Goal: Task Accomplishment & Management: Manage account settings

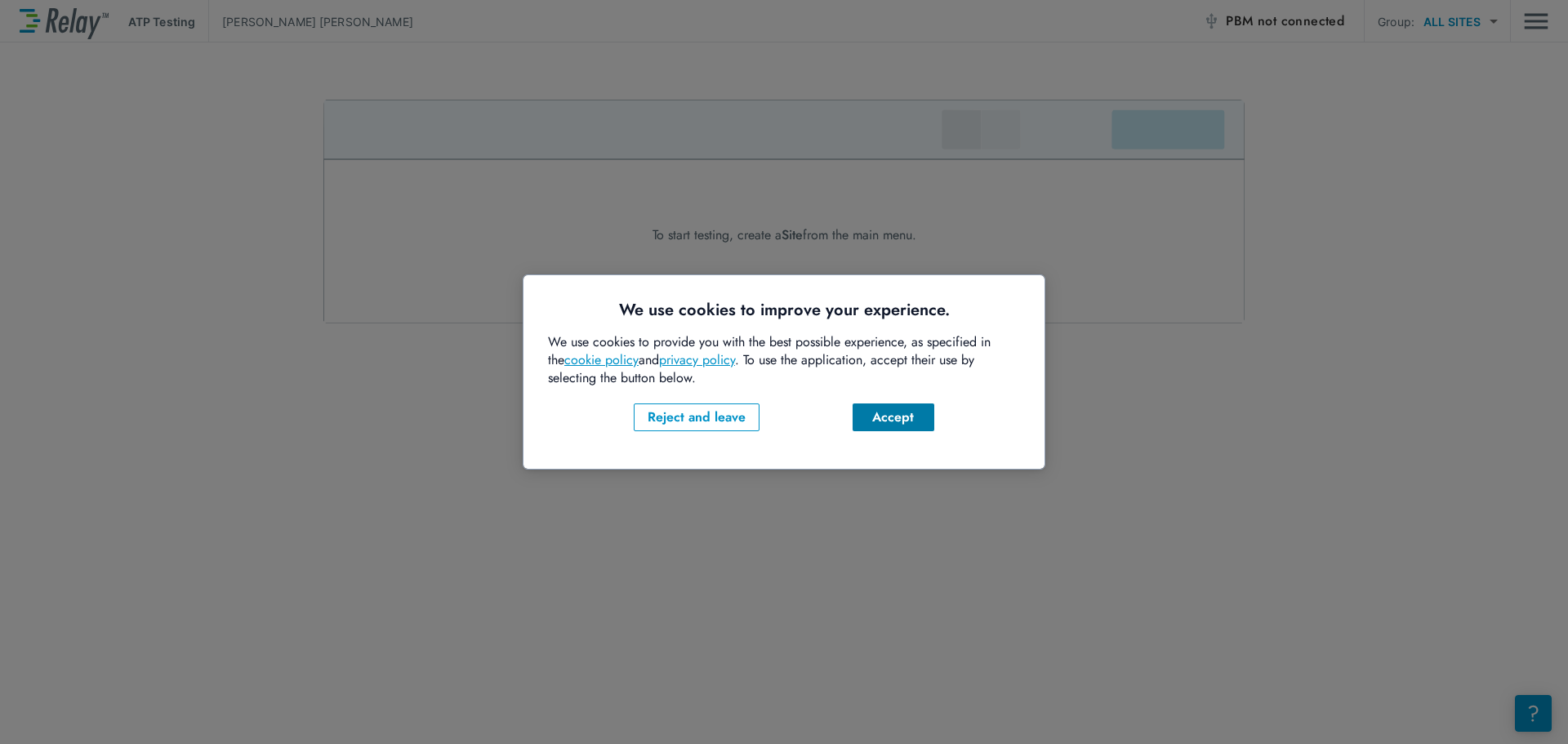
click at [896, 406] on button "Accept" at bounding box center [894, 417] width 82 height 28
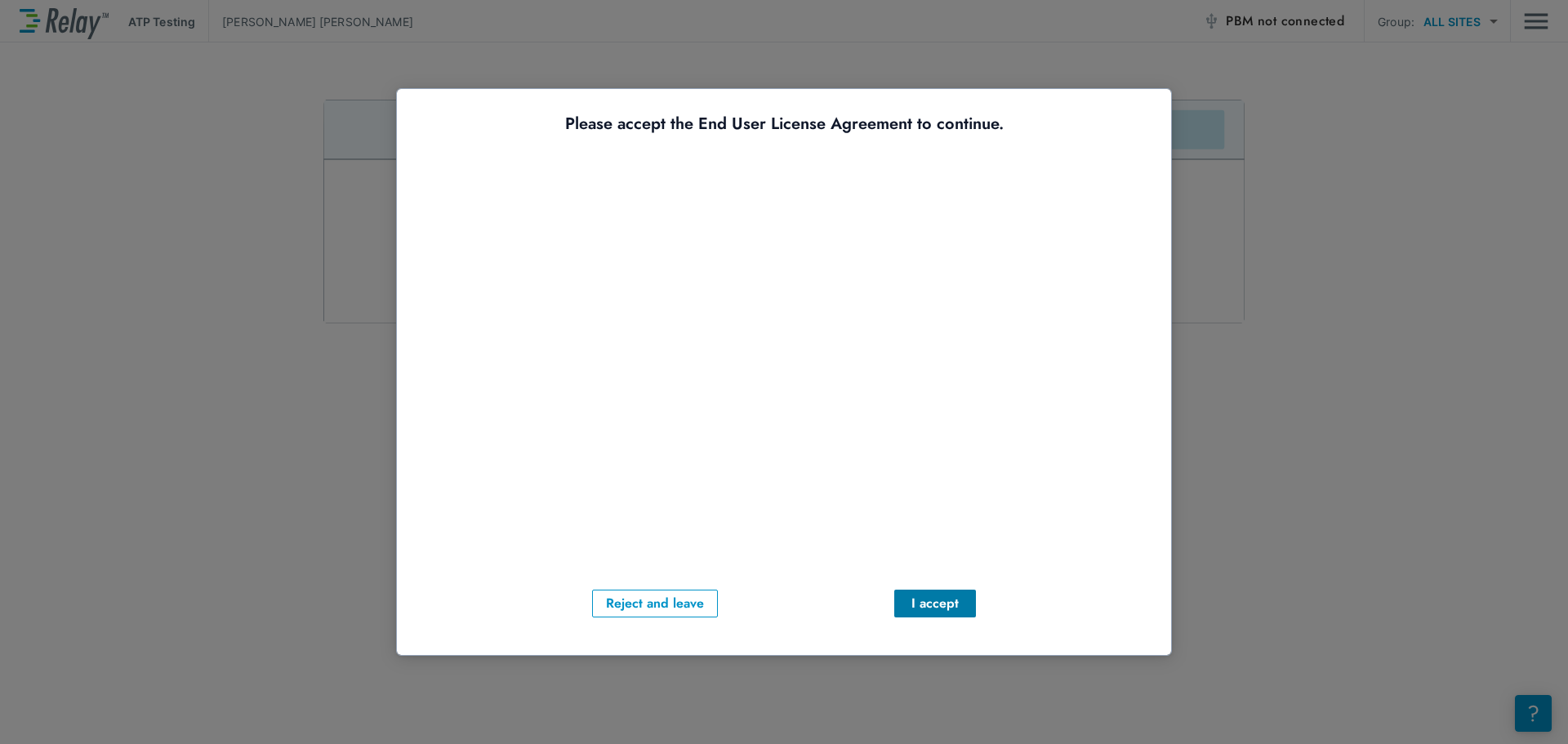
click at [935, 593] on button "I accept" at bounding box center [935, 602] width 82 height 28
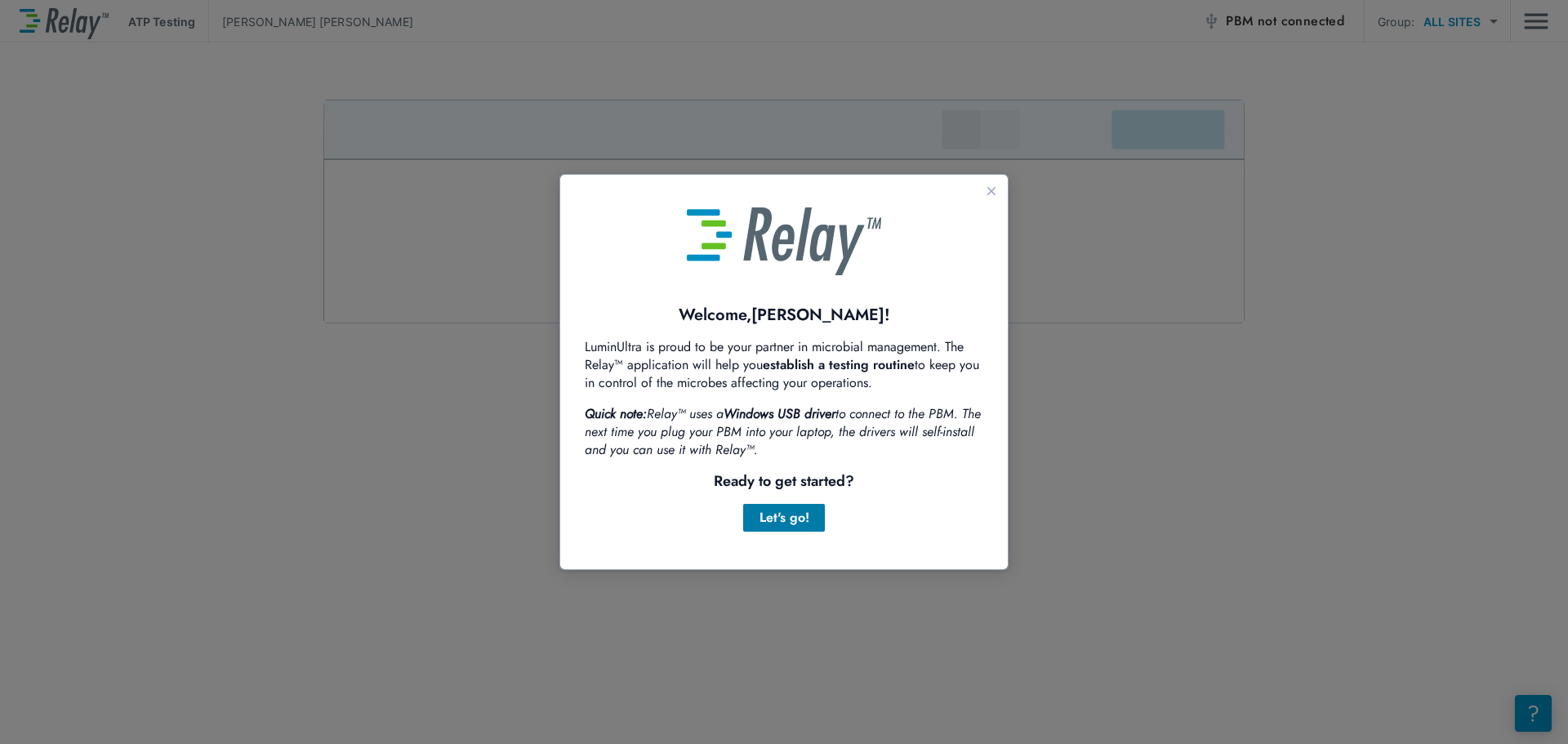
click at [764, 508] on div "Let's go!" at bounding box center [784, 518] width 55 height 20
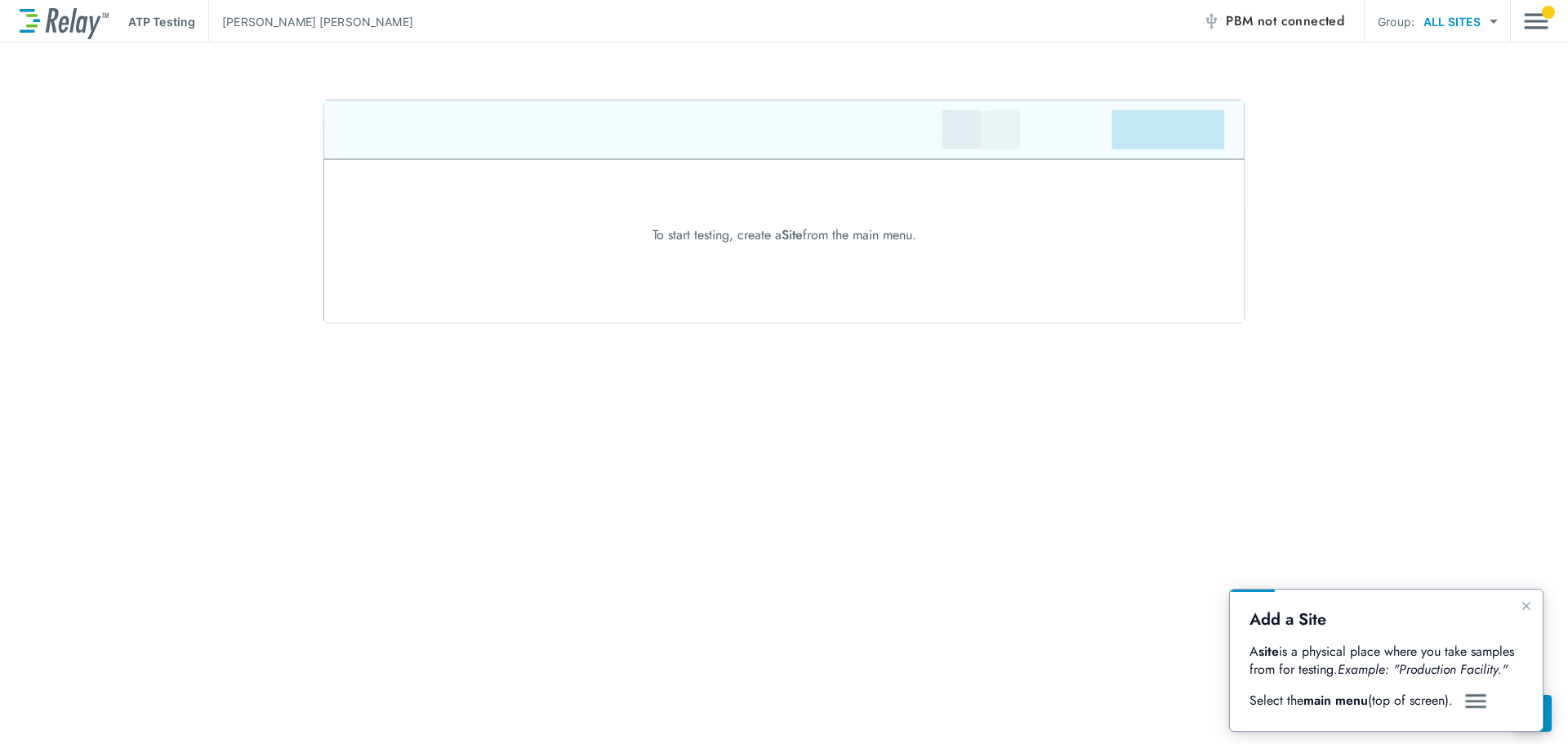
click at [1492, 19] on body "ATP Testing Martin Flatley PBM not connected Group: ALL SITES ********* ​ To st…" at bounding box center [784, 372] width 1568 height 744
click at [1472, 66] on li "ALL SITES" at bounding box center [1460, 63] width 97 height 29
click at [1536, 18] on img "Main menu" at bounding box center [1537, 21] width 25 height 31
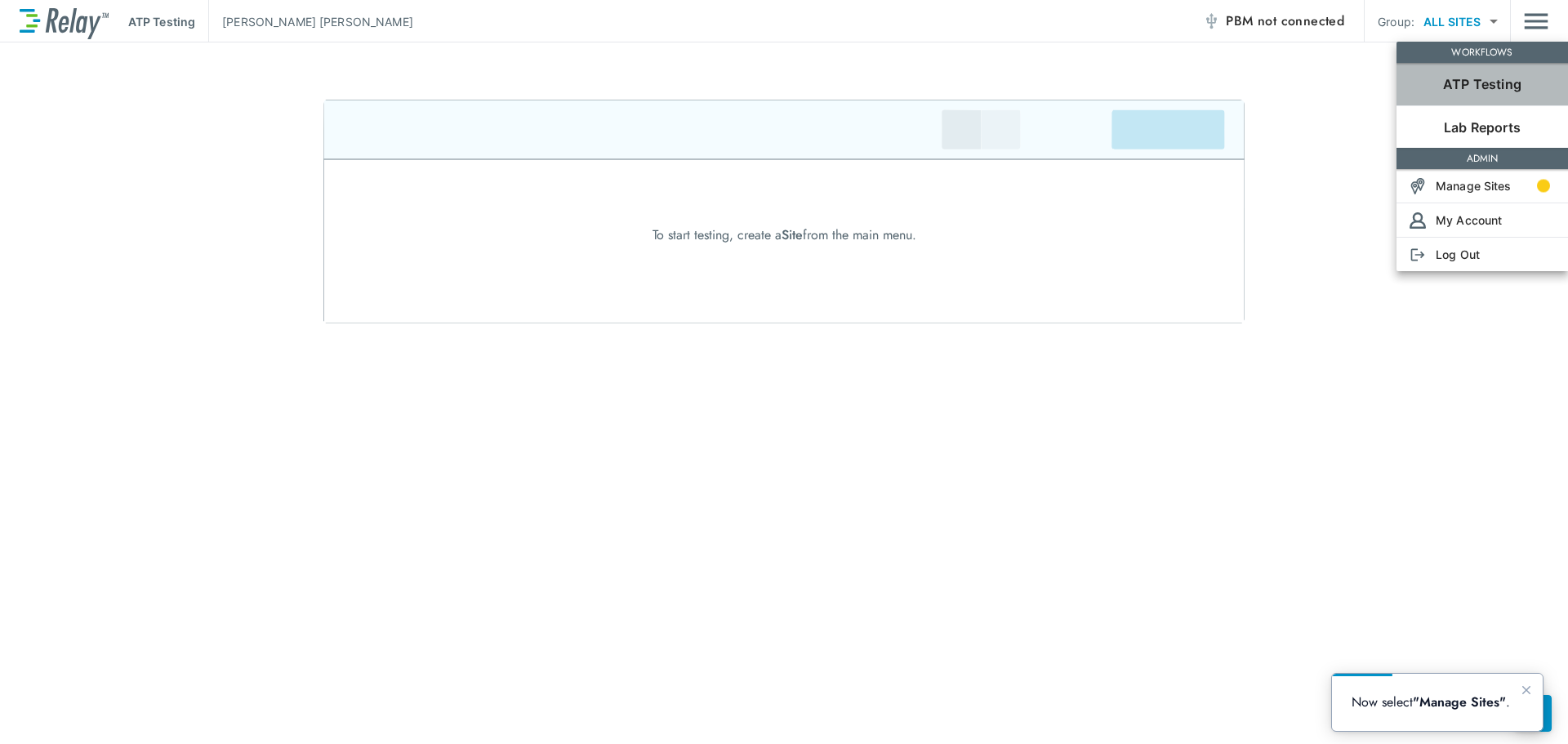
click at [1499, 79] on p "ATP Testing" at bounding box center [1482, 84] width 78 height 20
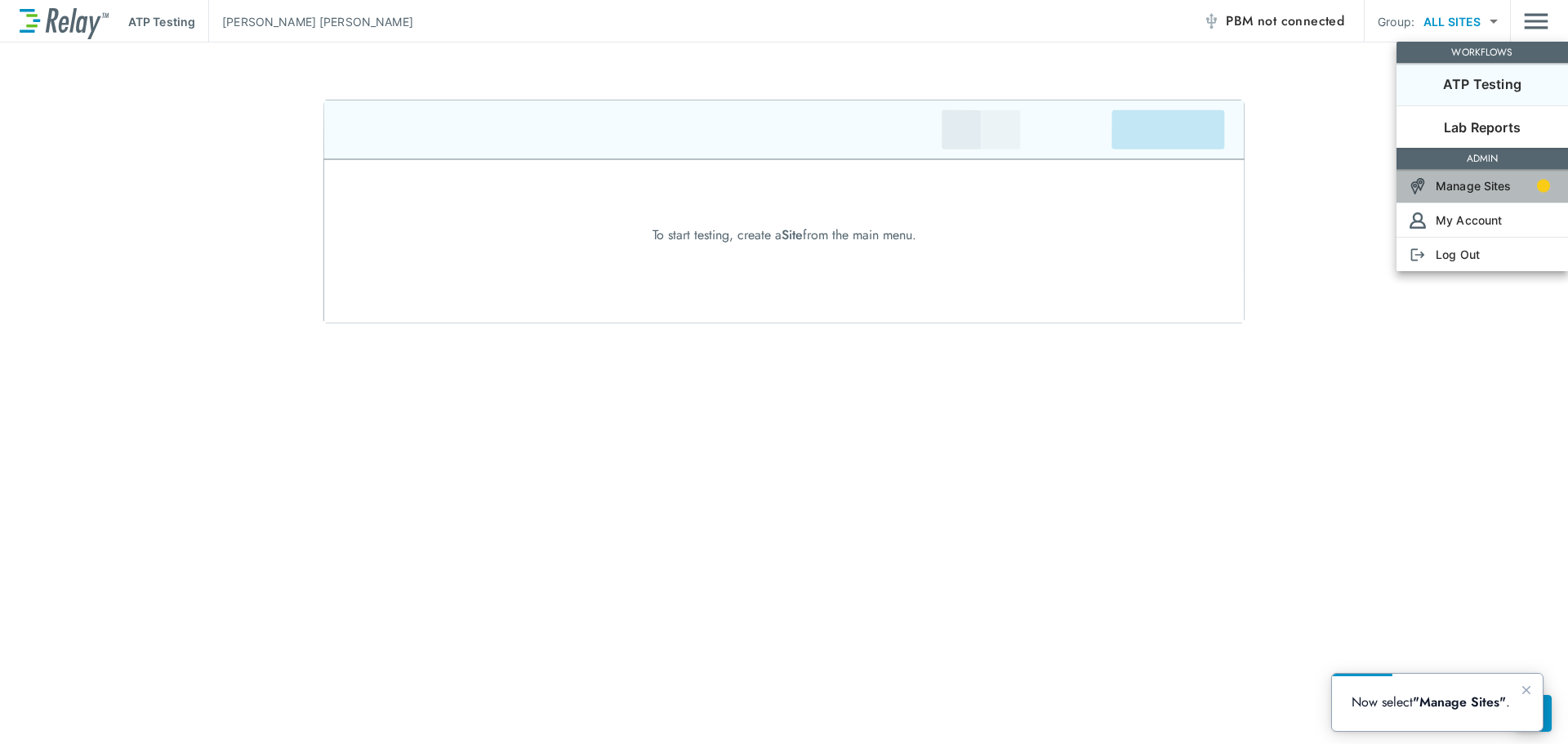
click at [1481, 186] on p "Manage Sites" at bounding box center [1474, 186] width 76 height 17
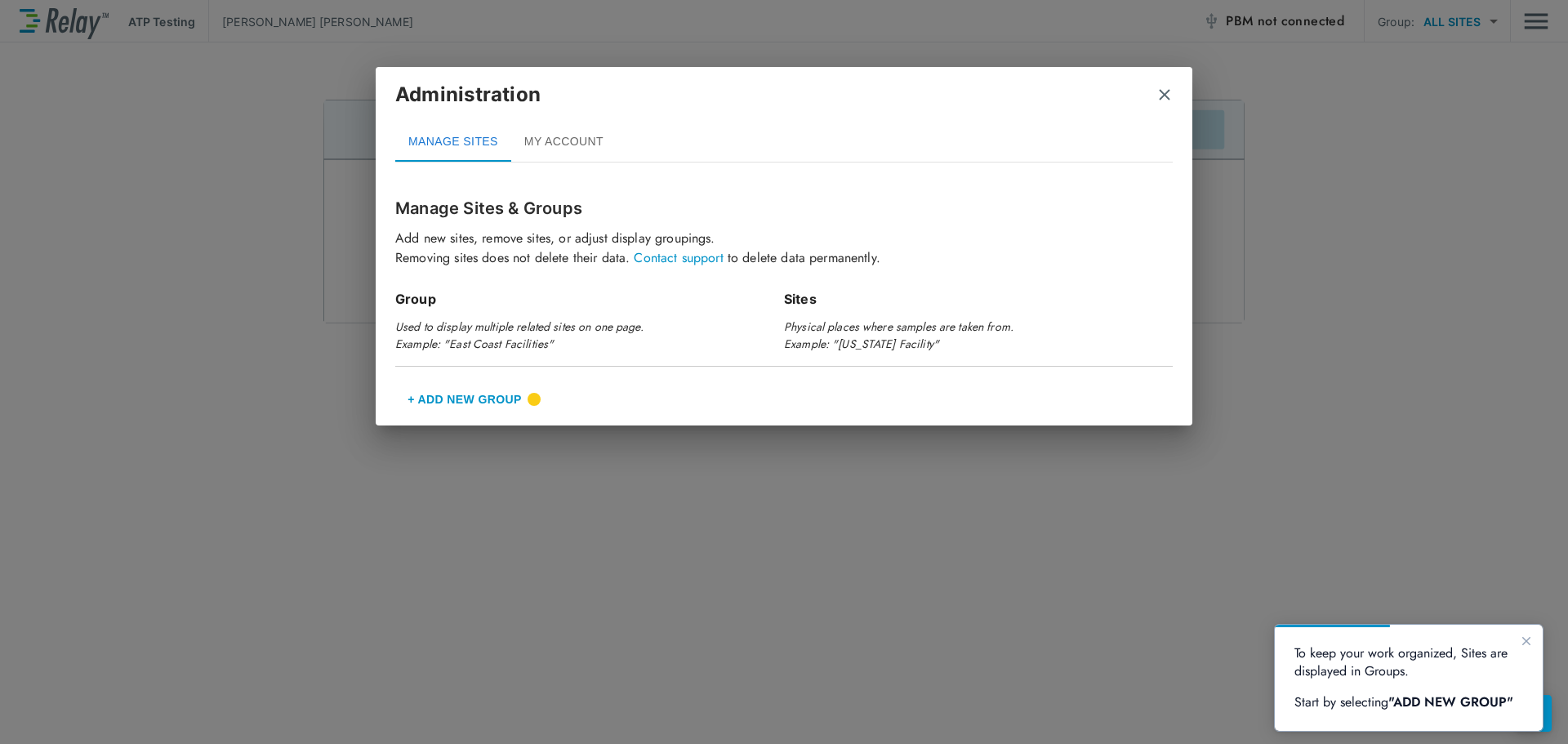
click at [486, 393] on button "+ Add New Group" at bounding box center [465, 399] width 139 height 39
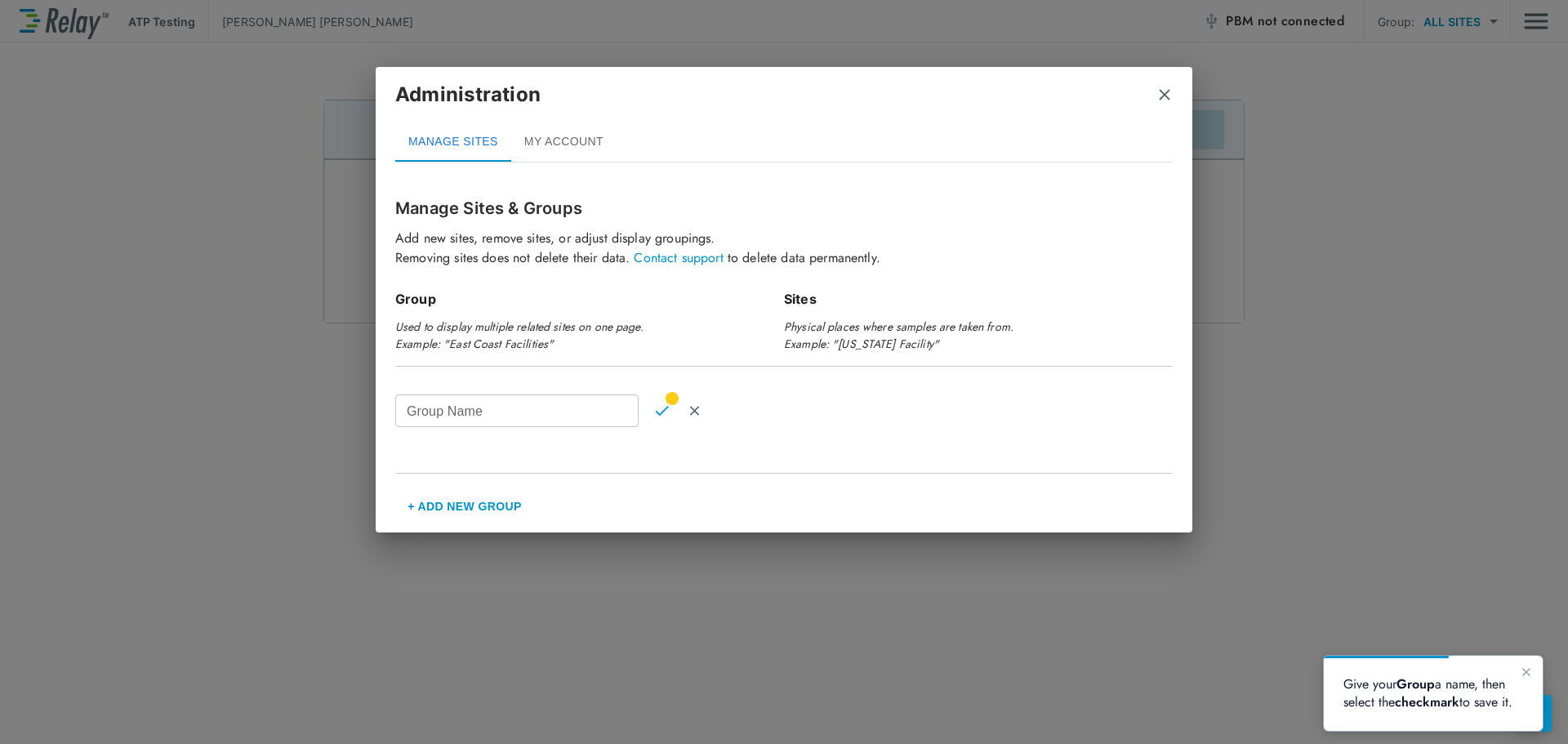
click at [395, 486] on button "+ Add New Group" at bounding box center [465, 505] width 139 height 39
click at [499, 405] on input "Group Name" at bounding box center [517, 410] width 244 height 32
type input "**********"
click at [555, 140] on button "MY ACCOUNT" at bounding box center [564, 142] width 106 height 39
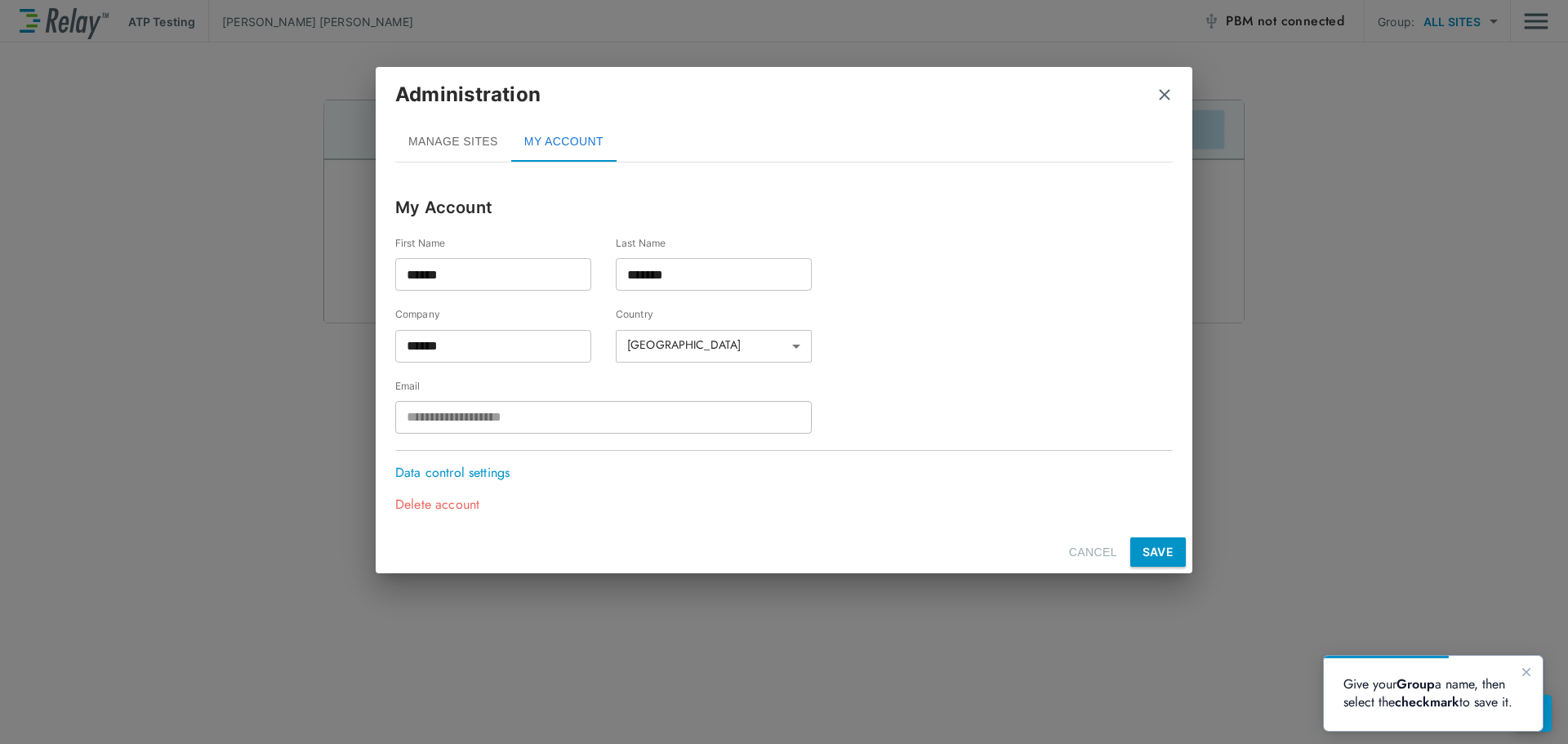
click at [469, 140] on button "MANAGE SITES" at bounding box center [453, 142] width 116 height 39
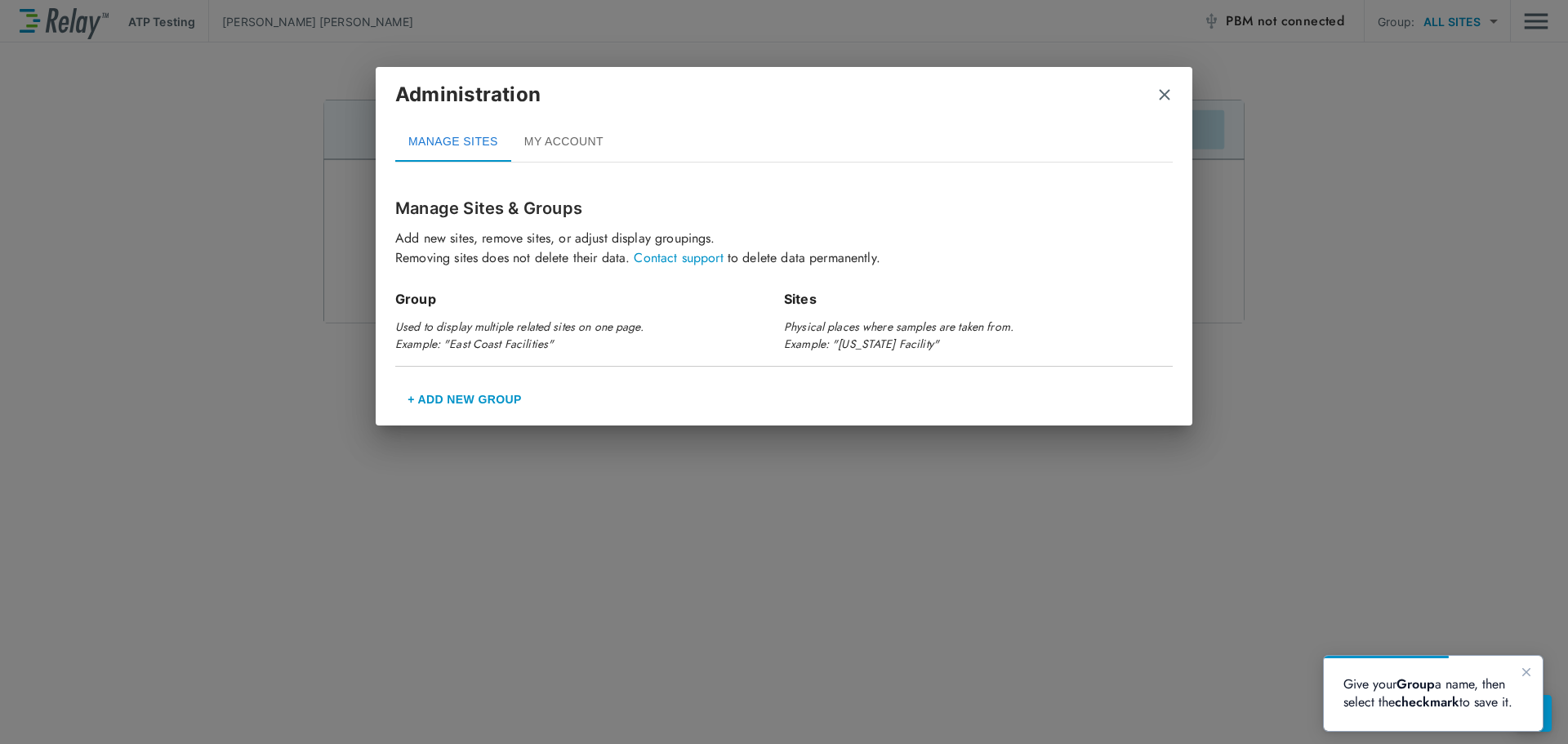
click at [1176, 100] on h2 "Administration MANAGE SITES MY ACCOUNT" at bounding box center [784, 121] width 817 height 108
click at [1163, 91] on img "close" at bounding box center [1164, 94] width 16 height 16
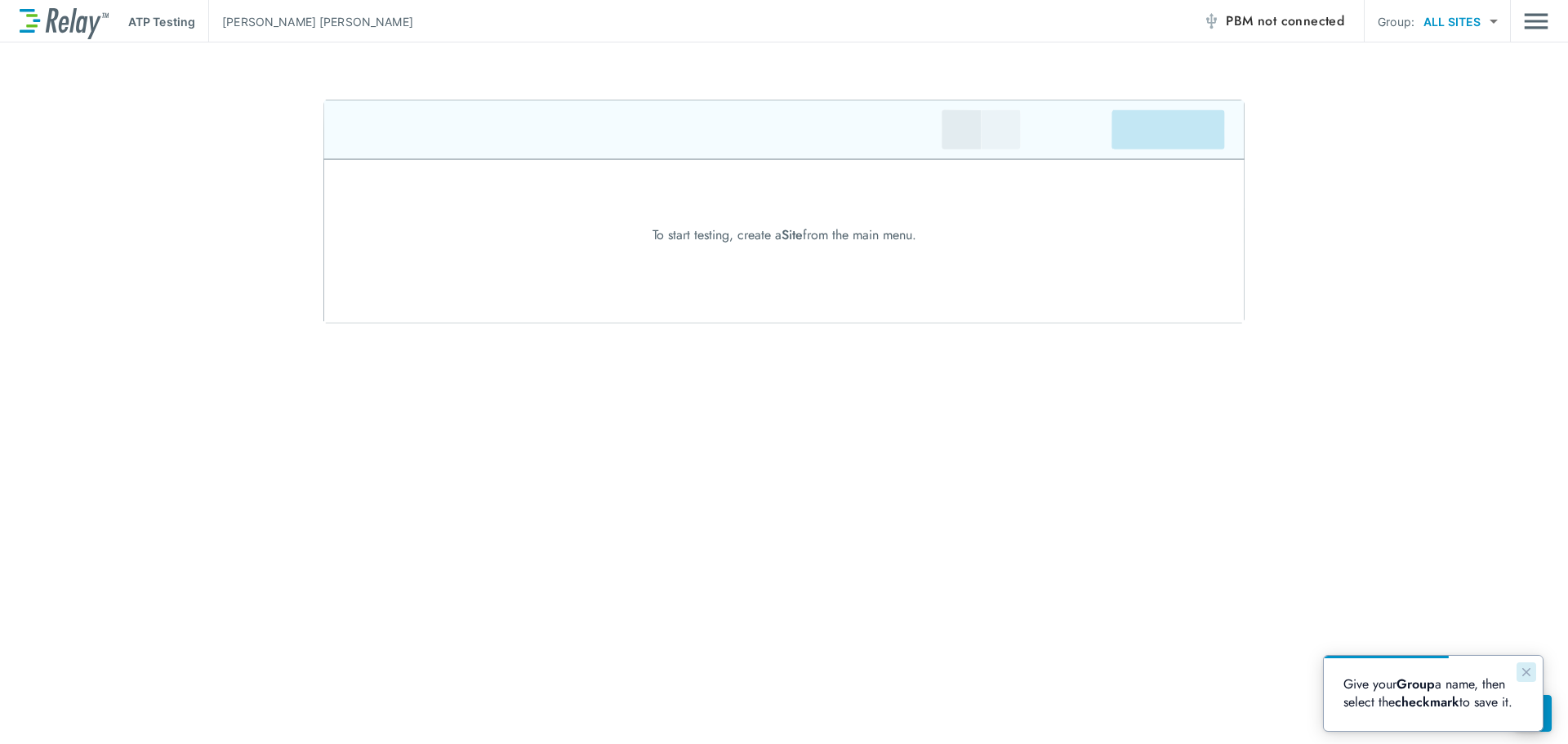
click at [1520, 670] on icon "Close guide" at bounding box center [1527, 672] width 13 height 13
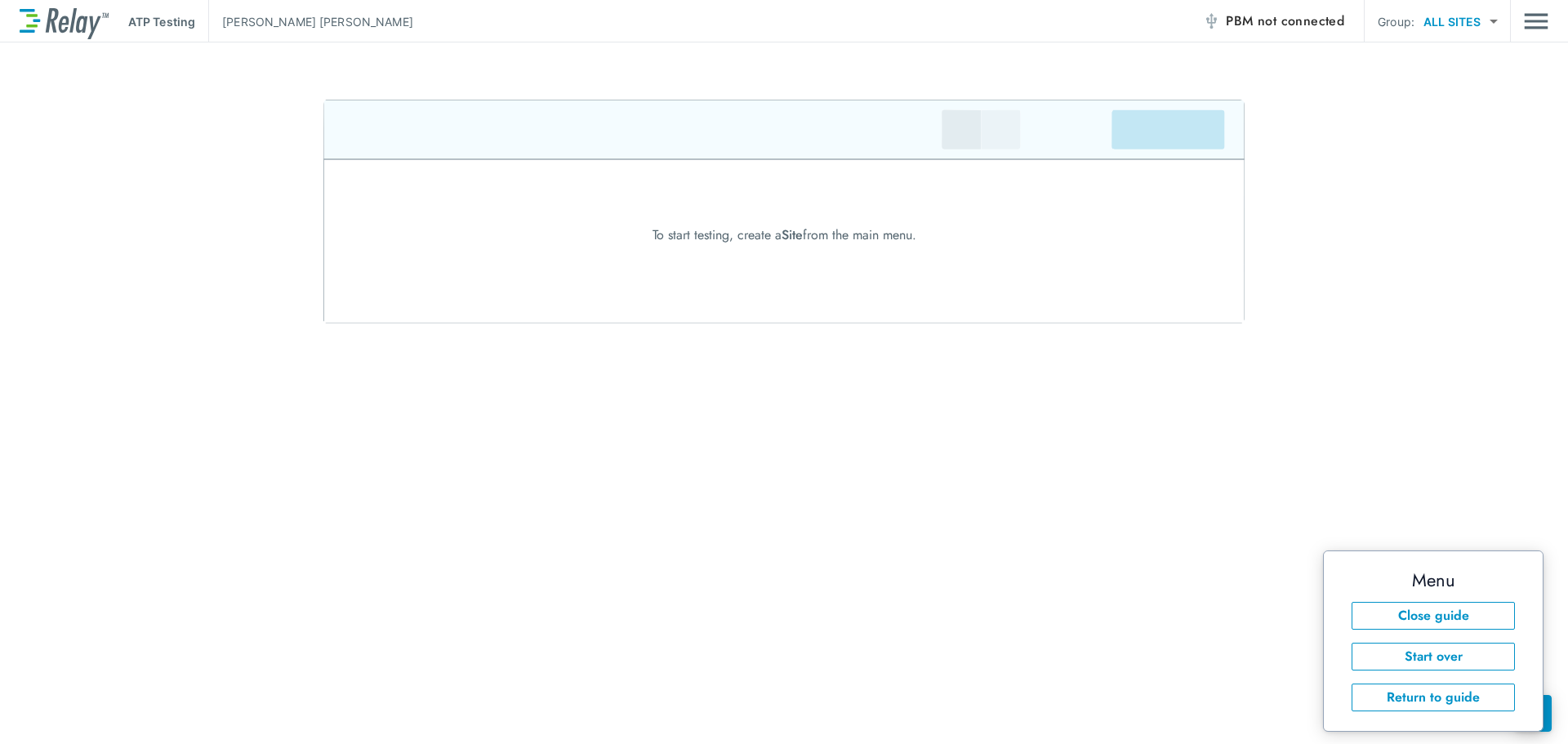
click at [1466, 504] on div "ATP Testing Martin Flatley PBM not connected Group: ALL SITES ********* ​ To st…" at bounding box center [784, 372] width 1568 height 744
click at [1536, 22] on img "Main menu" at bounding box center [1537, 21] width 25 height 31
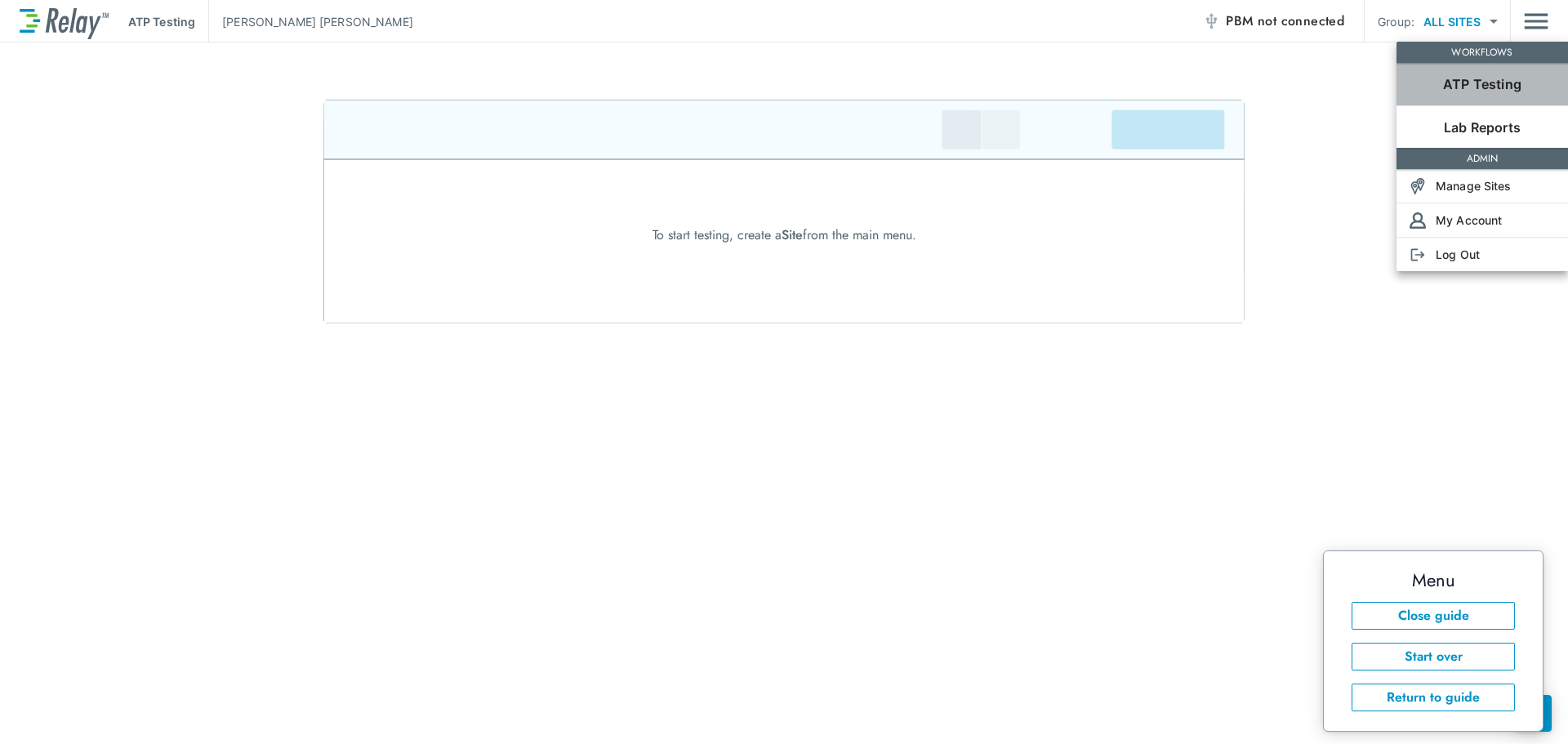
click at [1499, 84] on p "ATP Testing" at bounding box center [1482, 84] width 78 height 20
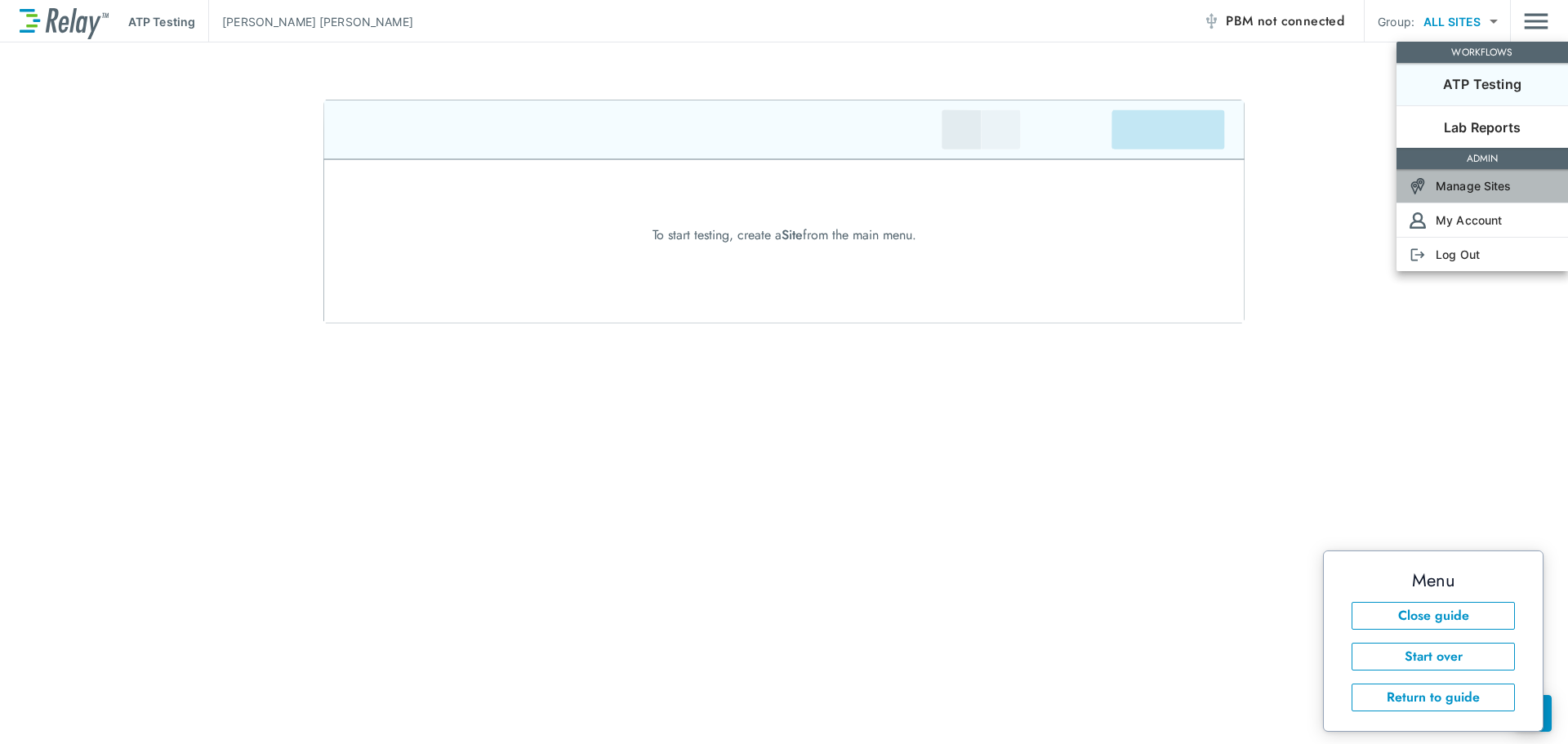
click at [1459, 184] on p "Manage Sites" at bounding box center [1474, 186] width 76 height 17
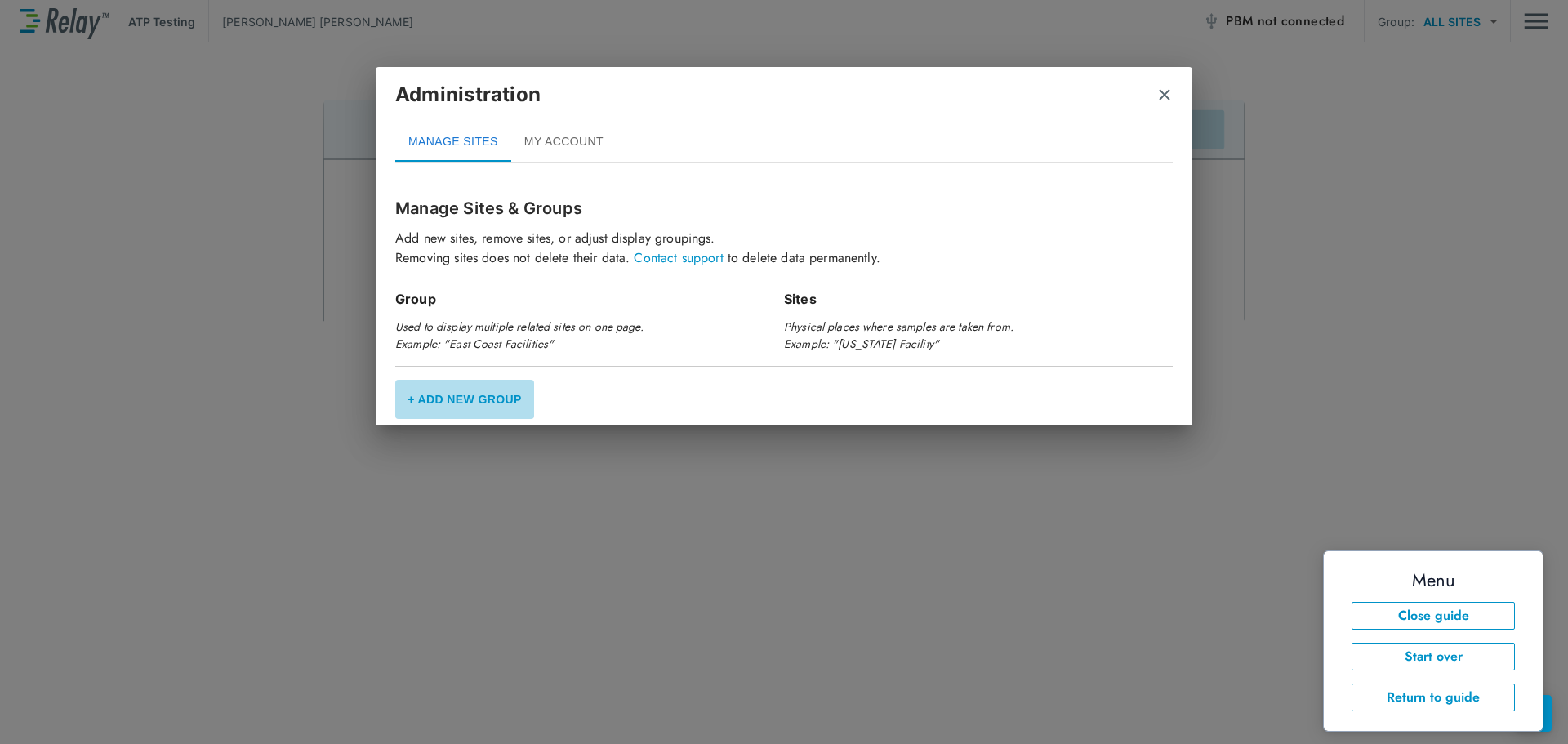
click at [412, 394] on button "+ Add New Group" at bounding box center [465, 399] width 139 height 39
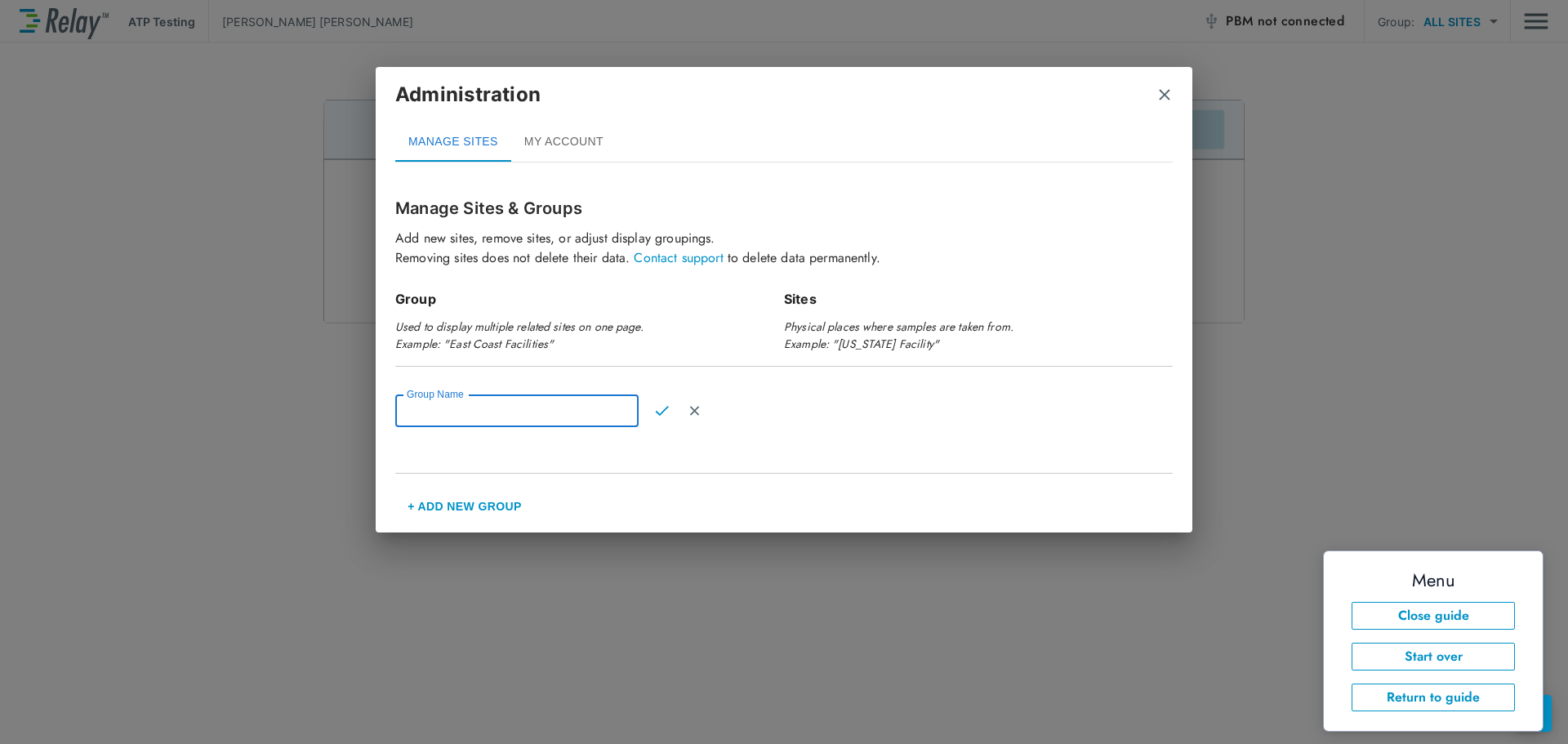
click at [448, 411] on input "Group Name" at bounding box center [517, 410] width 244 height 32
type input "**********"
click at [662, 410] on img "Confirm" at bounding box center [662, 410] width 14 height 14
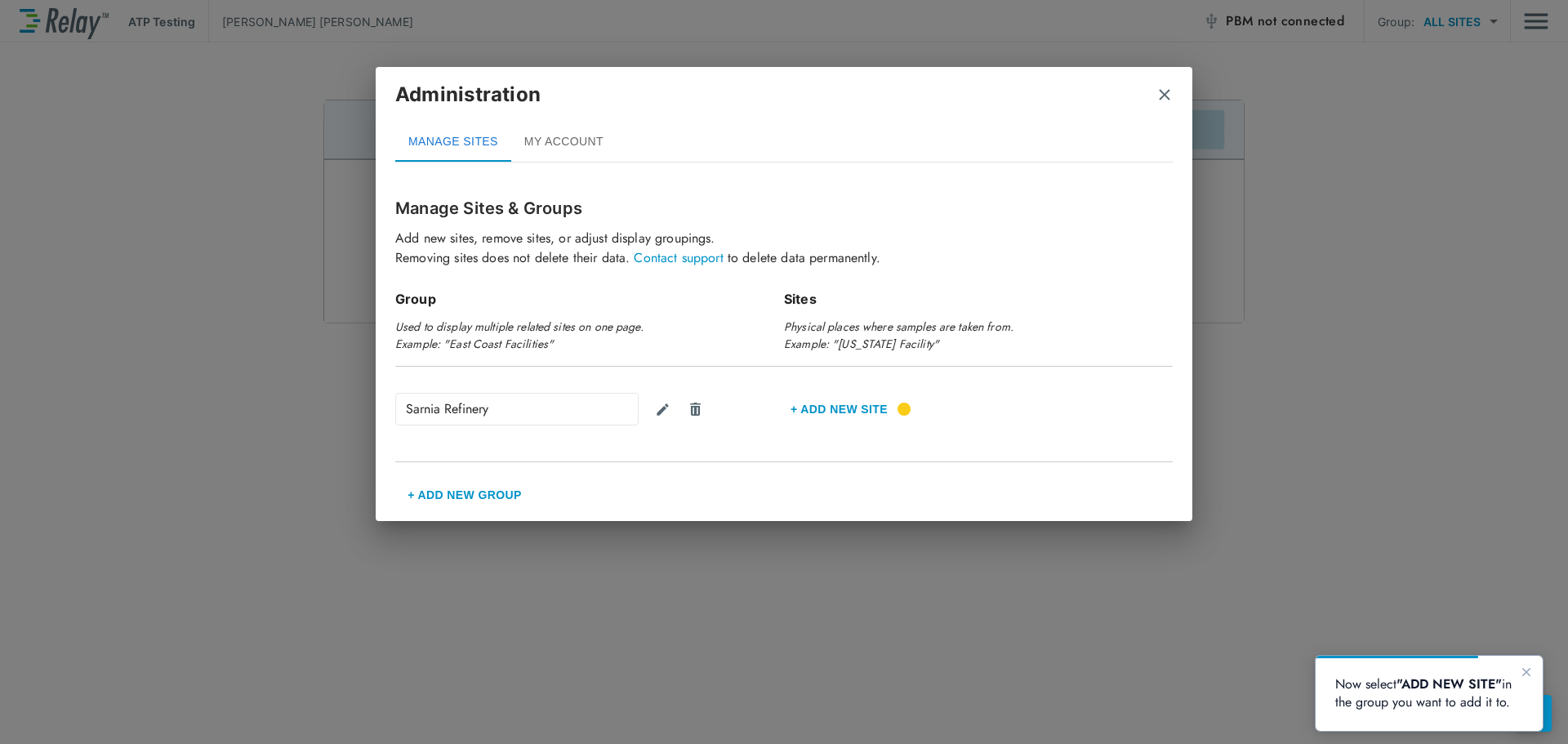
drag, startPoint x: 417, startPoint y: 472, endPoint x: 417, endPoint y: 483, distance: 11.0
click at [417, 472] on div "Manage Sites & Groups Add new sites, remove sites, or adjust display groupings.…" at bounding box center [784, 344] width 817 height 339
click at [450, 494] on button "+ Add New Group" at bounding box center [465, 494] width 139 height 39
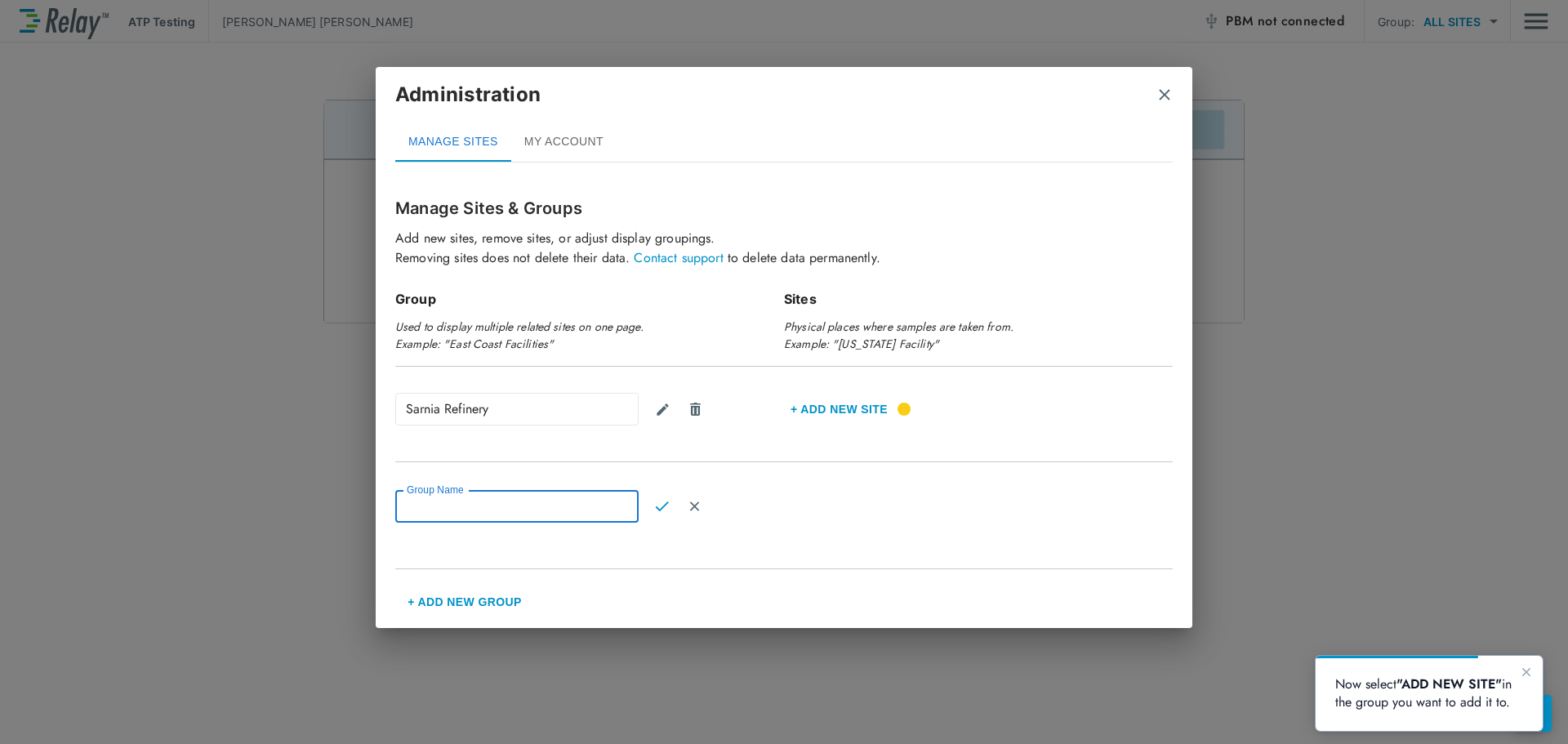
click at [482, 506] on input "Group Name" at bounding box center [517, 506] width 244 height 32
drag, startPoint x: 490, startPoint y: 503, endPoint x: 360, endPoint y: 512, distance: 130.3
click at [360, 512] on div "Administration MANAGE SITES MY ACCOUNT Manage Sites & Groups Add new sites, rem…" at bounding box center [784, 372] width 1568 height 744
type input "******"
click at [669, 503] on button "Confirm" at bounding box center [662, 506] width 32 height 32
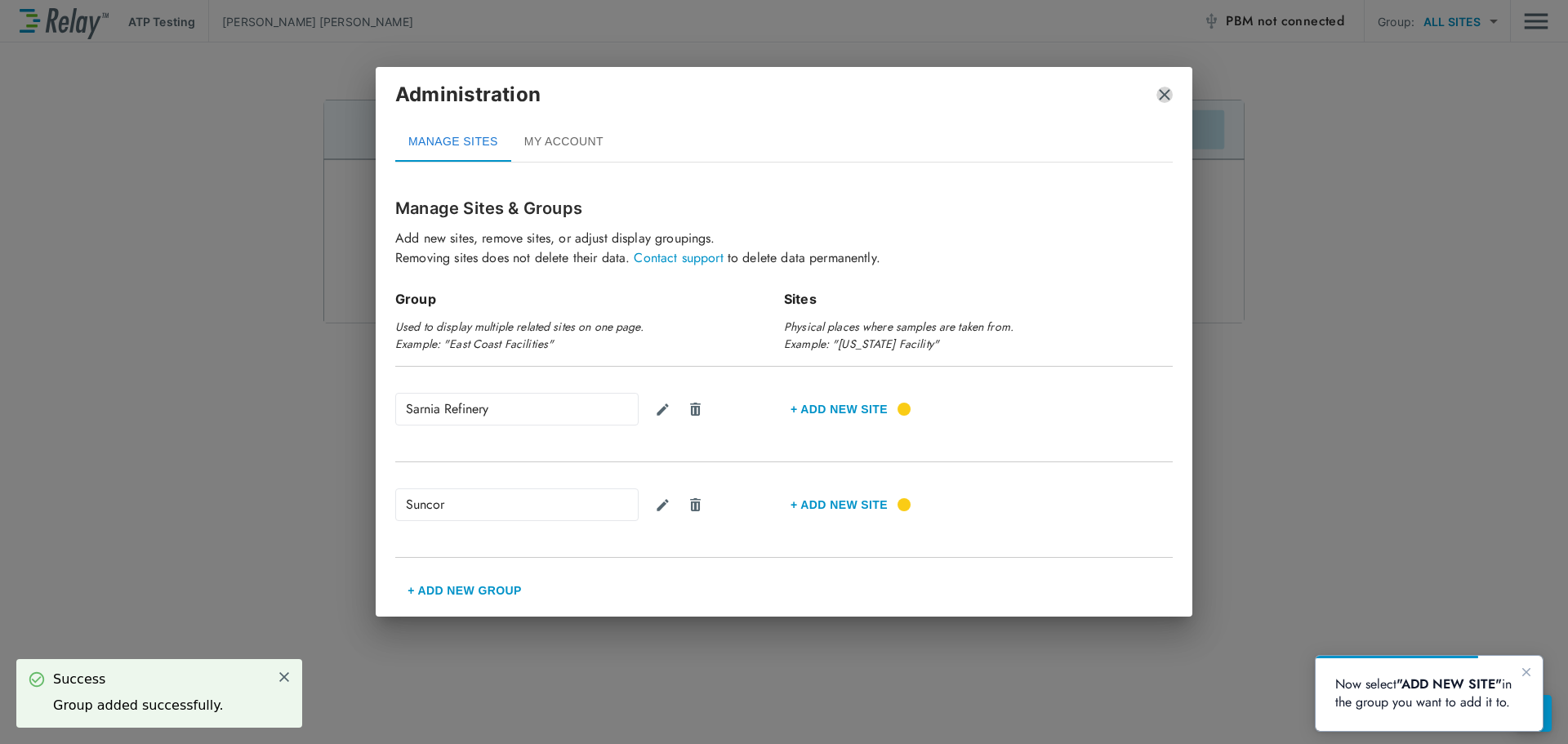
click at [1164, 95] on img "close" at bounding box center [1164, 94] width 16 height 16
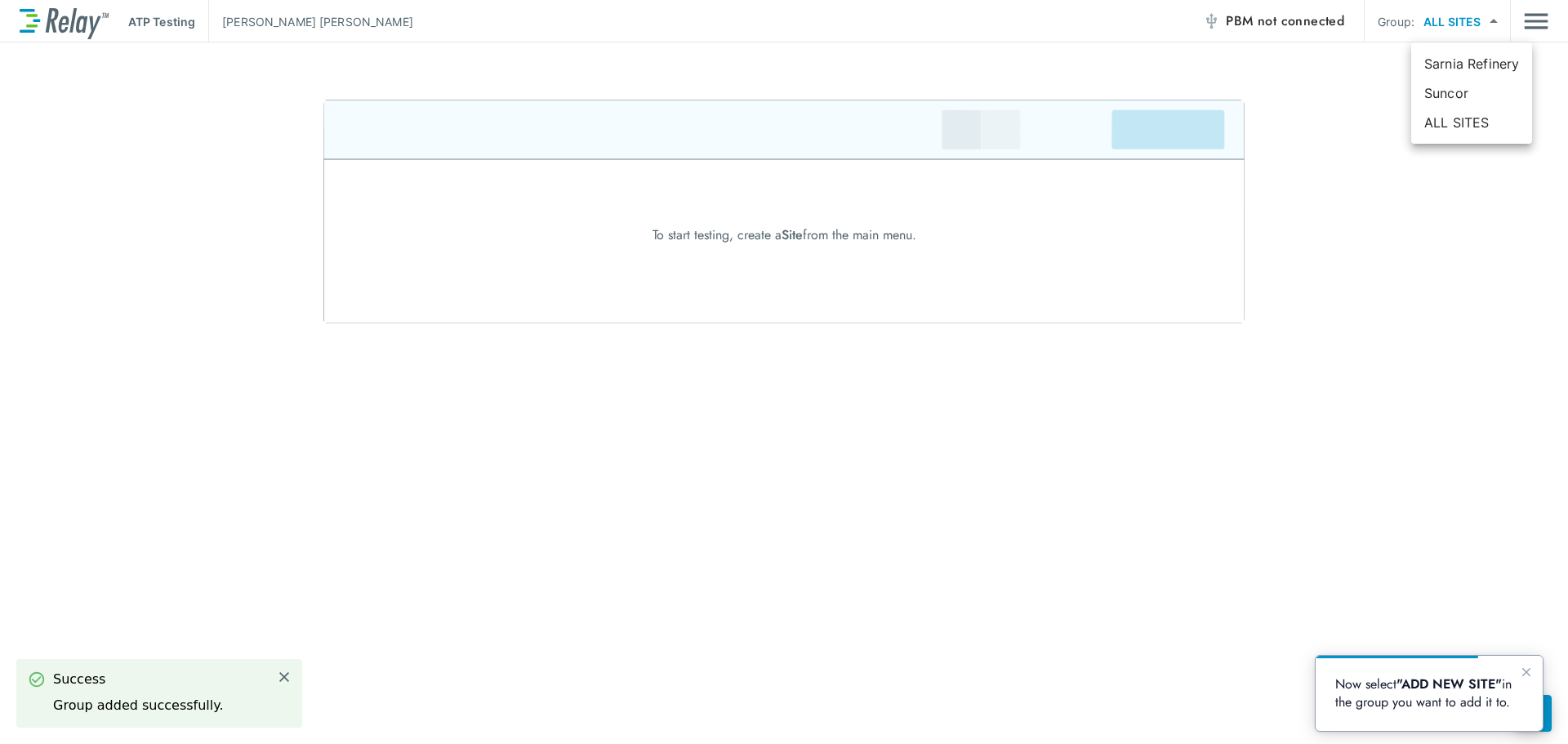
click at [1493, 16] on body "ATP Testing Martin Flatley PBM not connected Group: ALL SITES ********* ​ To st…" at bounding box center [784, 372] width 1568 height 744
click at [1444, 63] on li "Sarnia Refinery" at bounding box center [1472, 63] width 121 height 29
type input "**********"
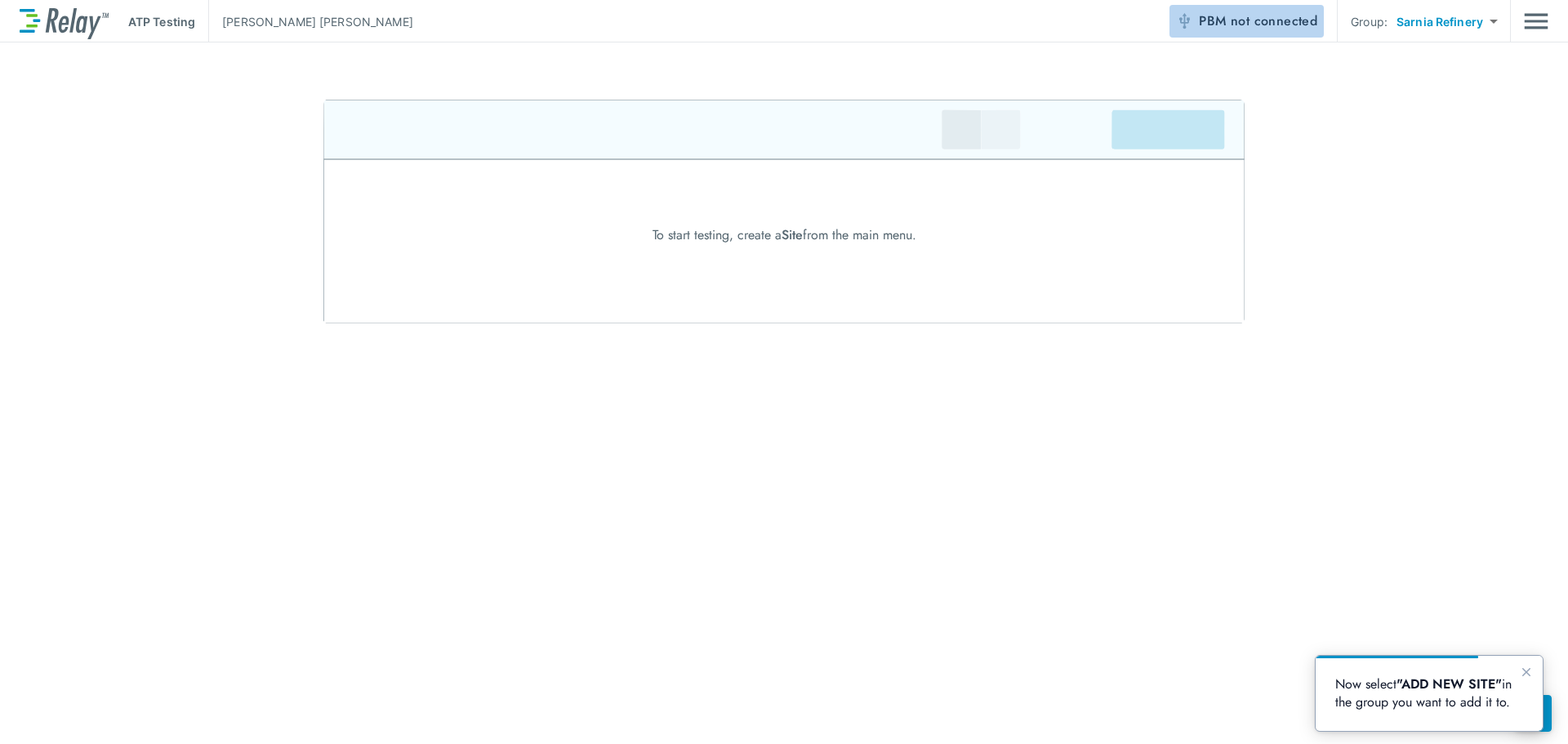
click at [1215, 14] on span "PBM not connected" at bounding box center [1258, 21] width 118 height 23
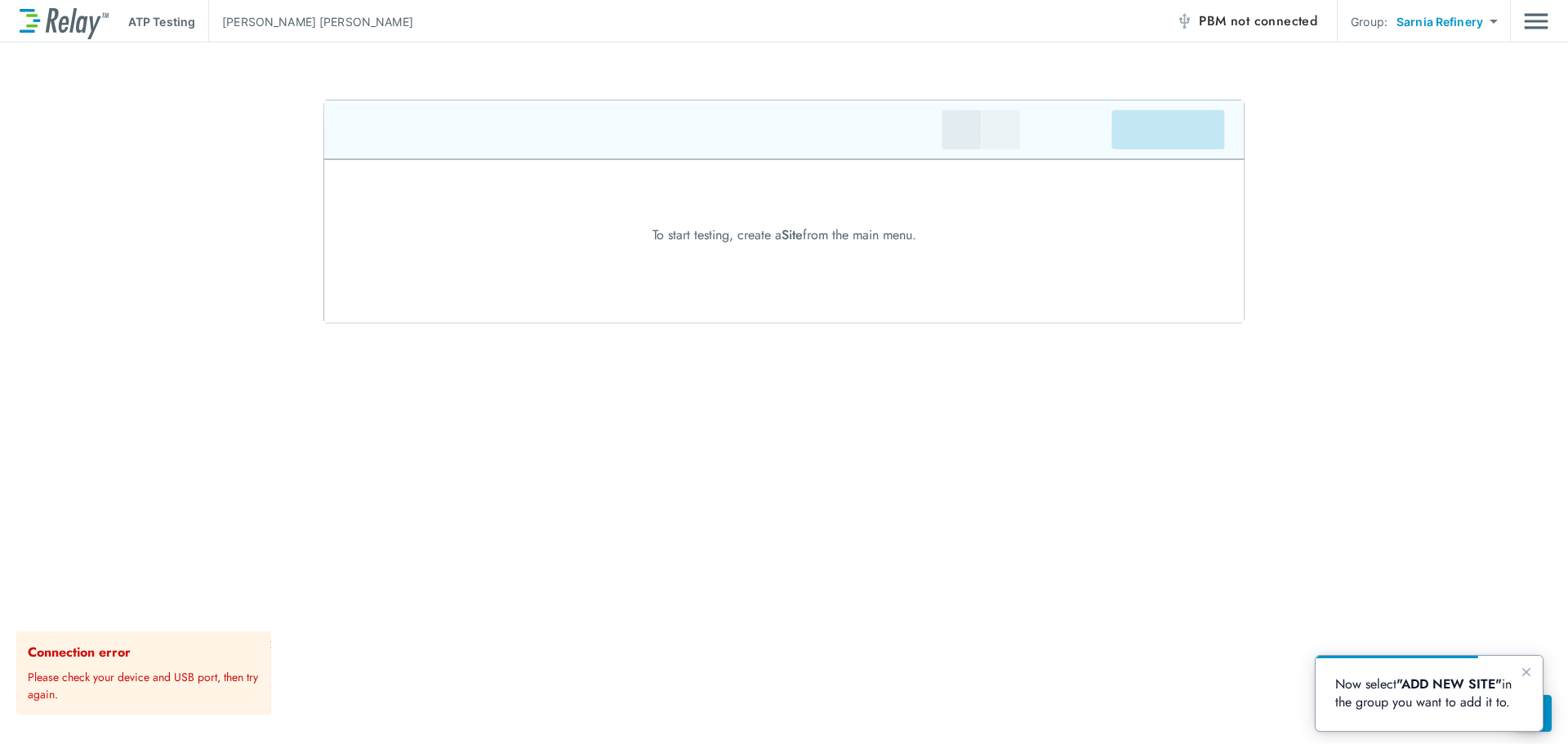
drag, startPoint x: 532, startPoint y: 502, endPoint x: 680, endPoint y: 461, distance: 153.6
click at [534, 502] on div "**********" at bounding box center [784, 372] width 1568 height 744
click at [1494, 20] on body "**********" at bounding box center [784, 372] width 1568 height 744
click at [1538, 20] on div at bounding box center [784, 372] width 1568 height 744
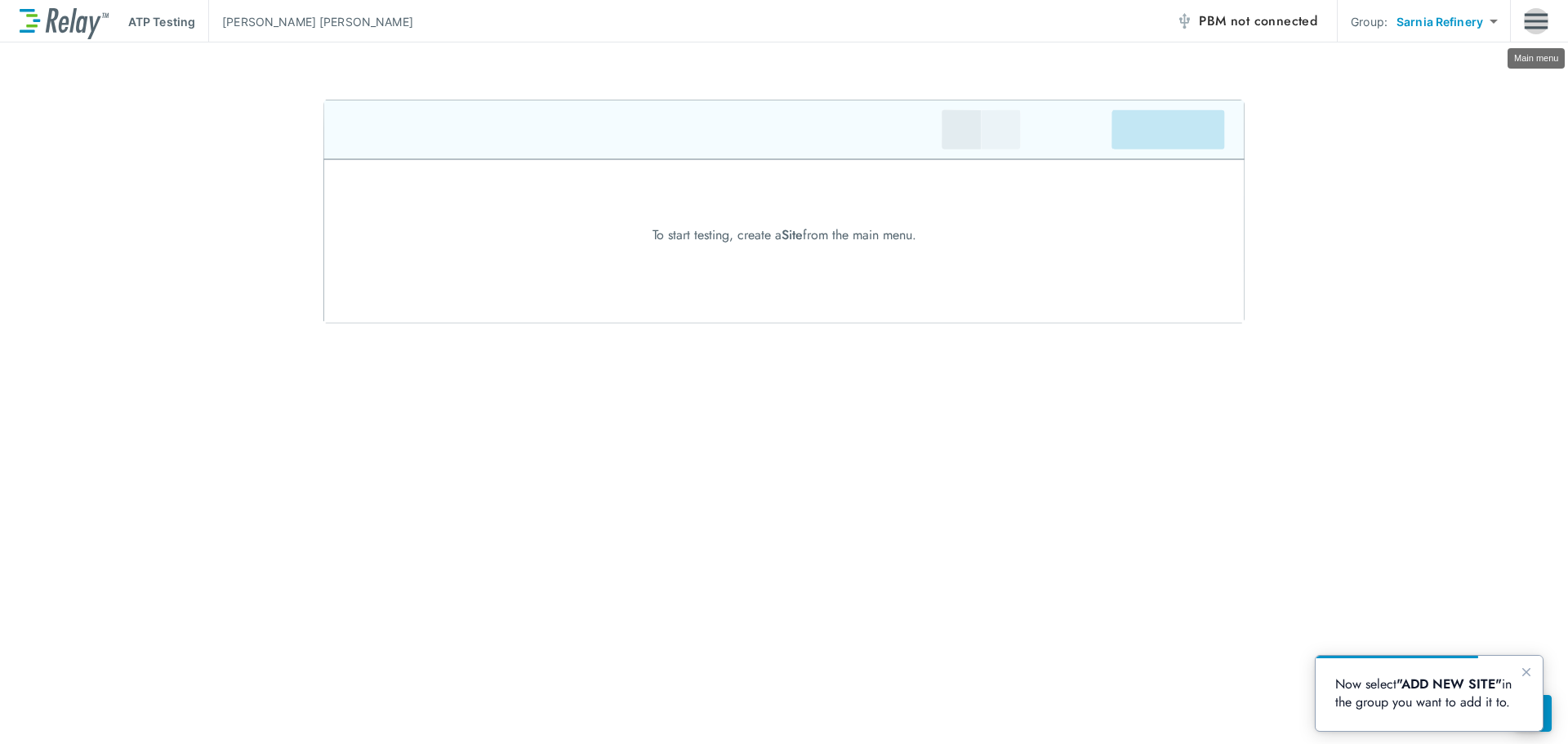
click at [1538, 22] on img "Main menu" at bounding box center [1537, 21] width 25 height 31
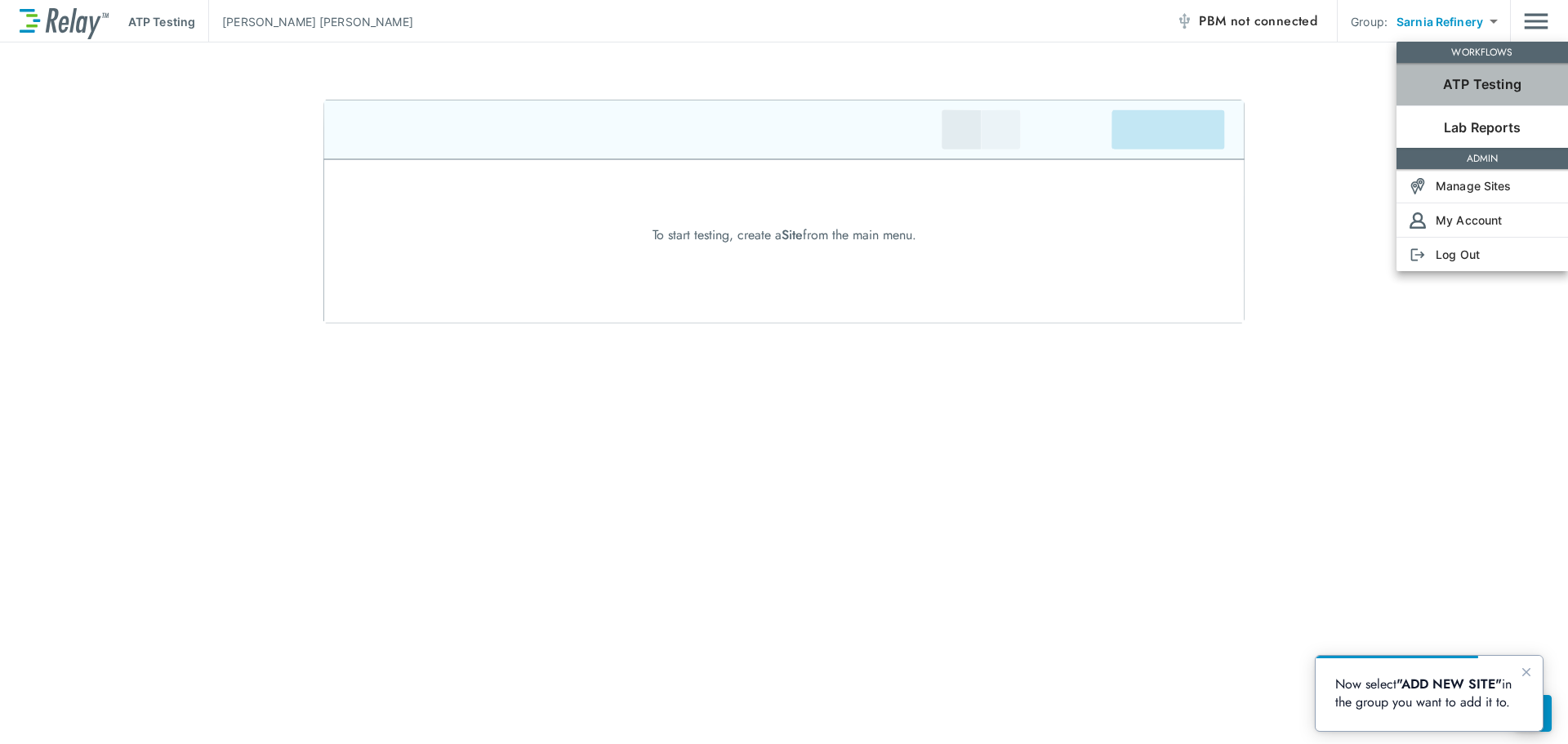
click at [1501, 88] on p "ATP Testing" at bounding box center [1482, 84] width 78 height 20
click at [1369, 203] on div at bounding box center [784, 372] width 1568 height 744
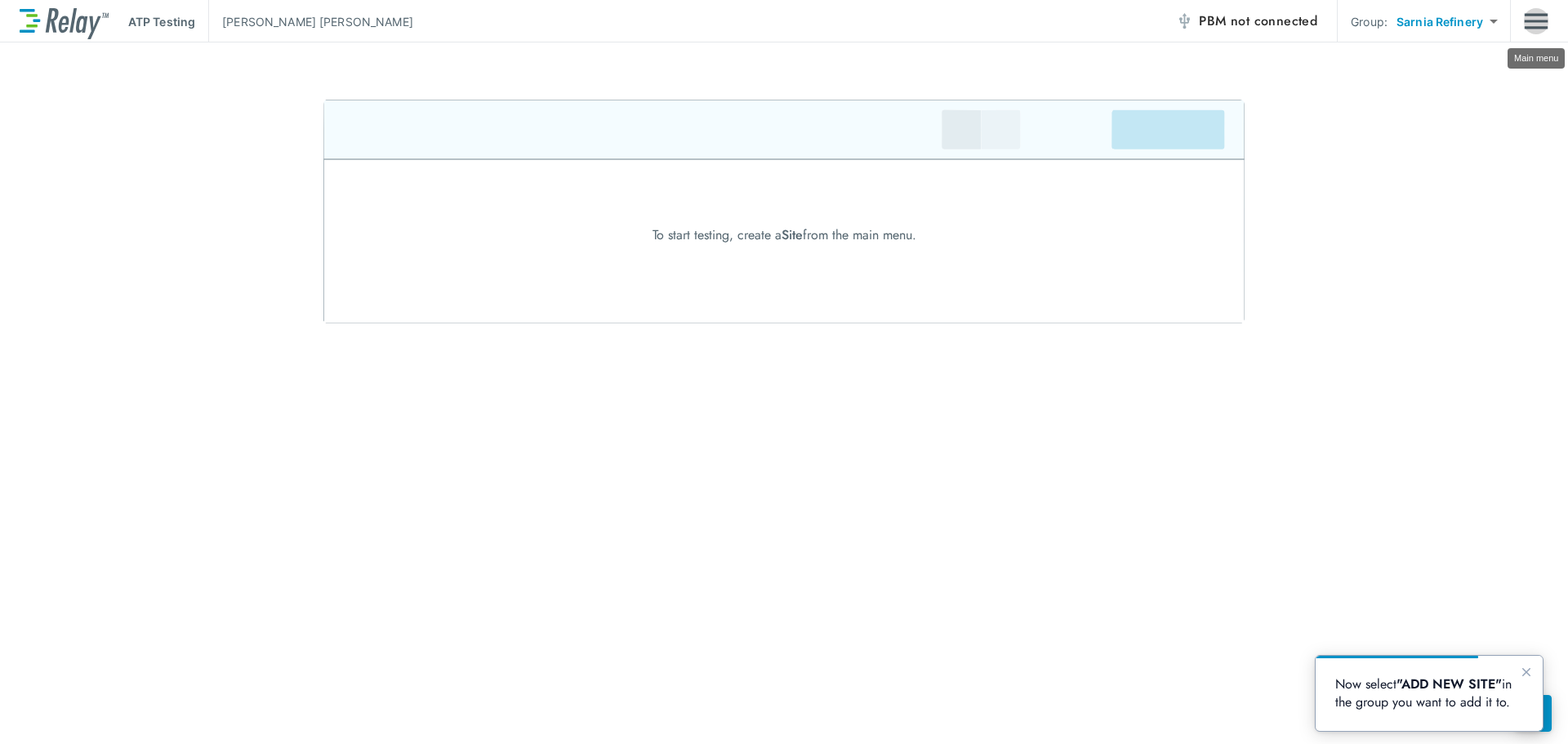
click at [1533, 24] on img "Main menu" at bounding box center [1537, 21] width 25 height 31
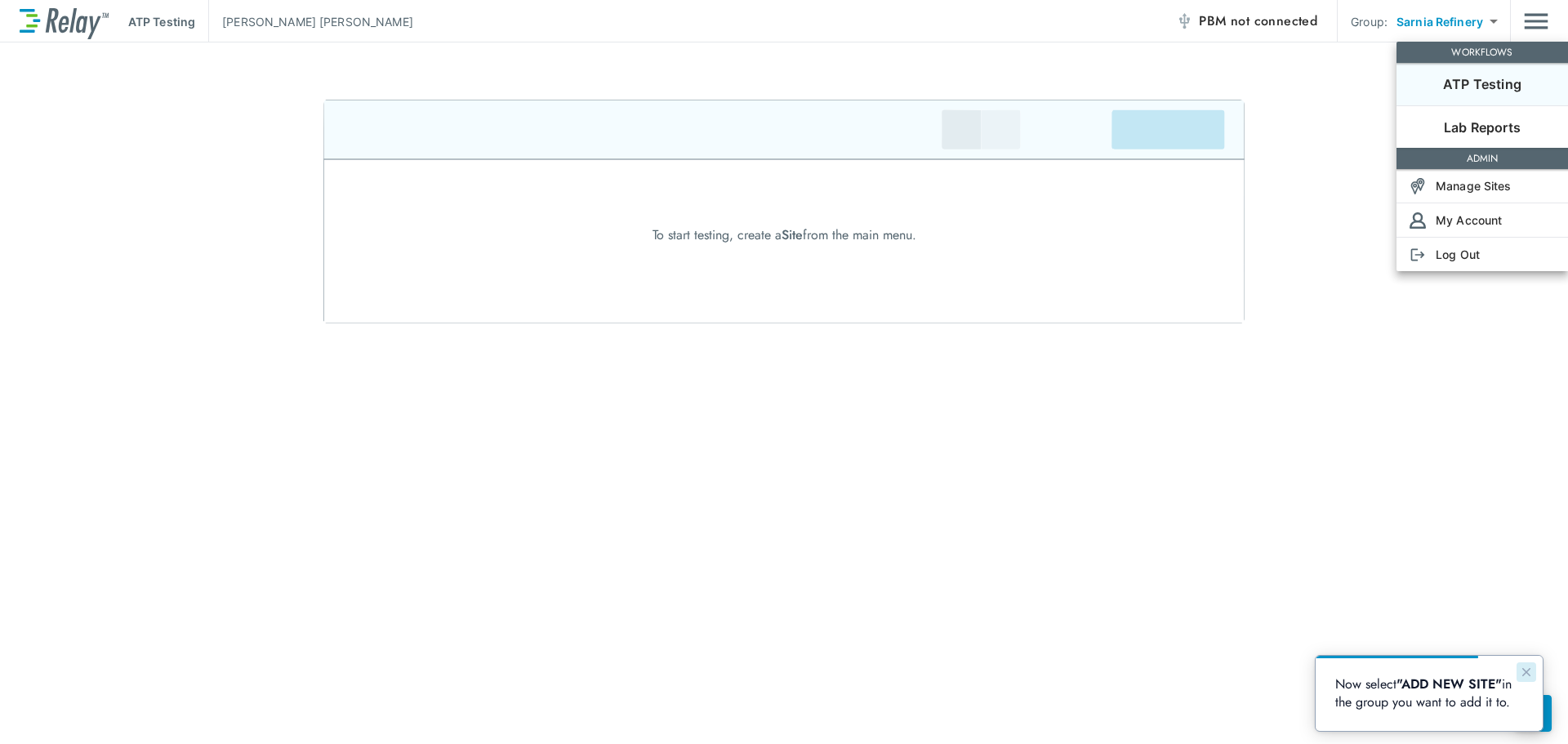
click at [1531, 669] on icon "Close guide" at bounding box center [1527, 672] width 13 height 13
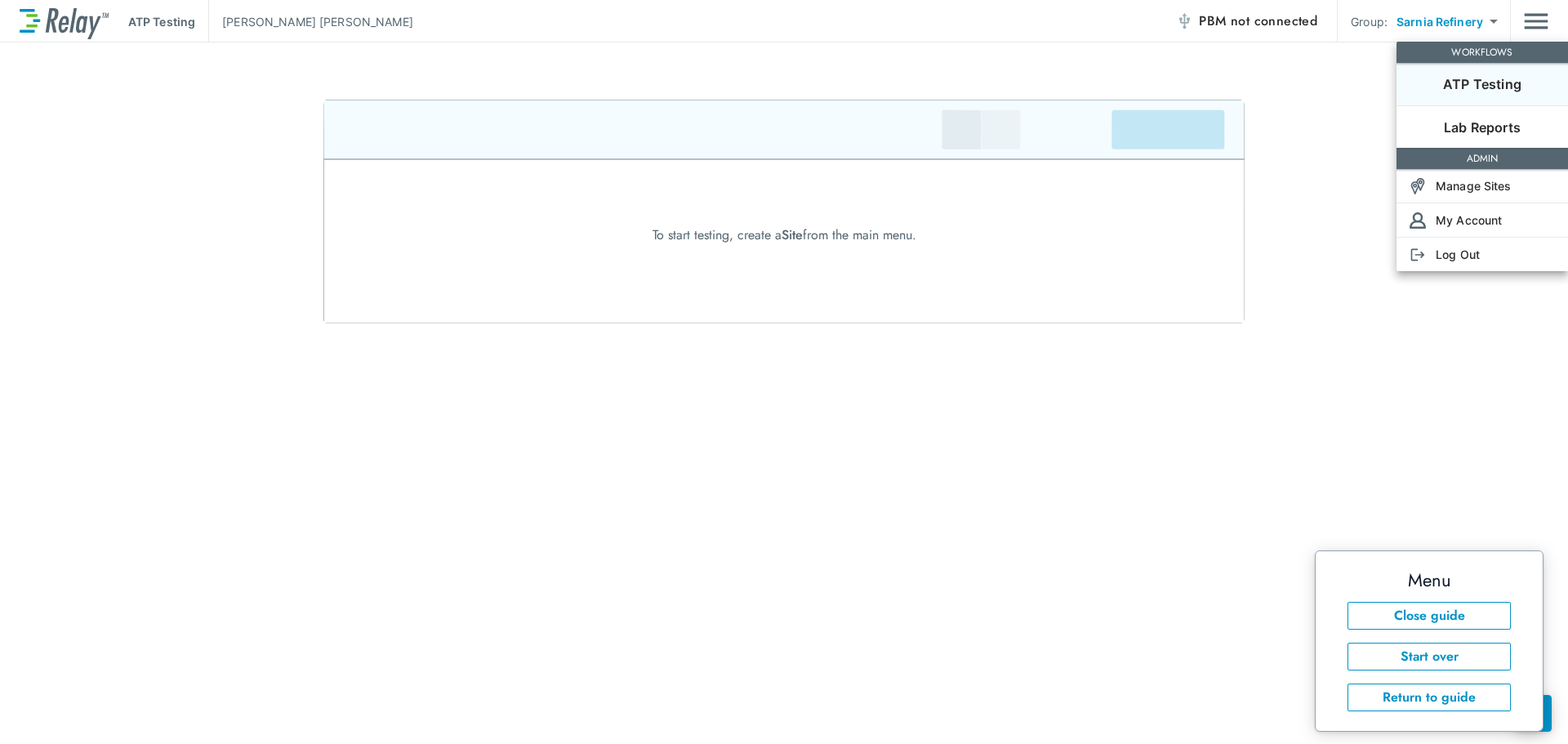
click at [1377, 480] on div at bounding box center [784, 372] width 1568 height 744
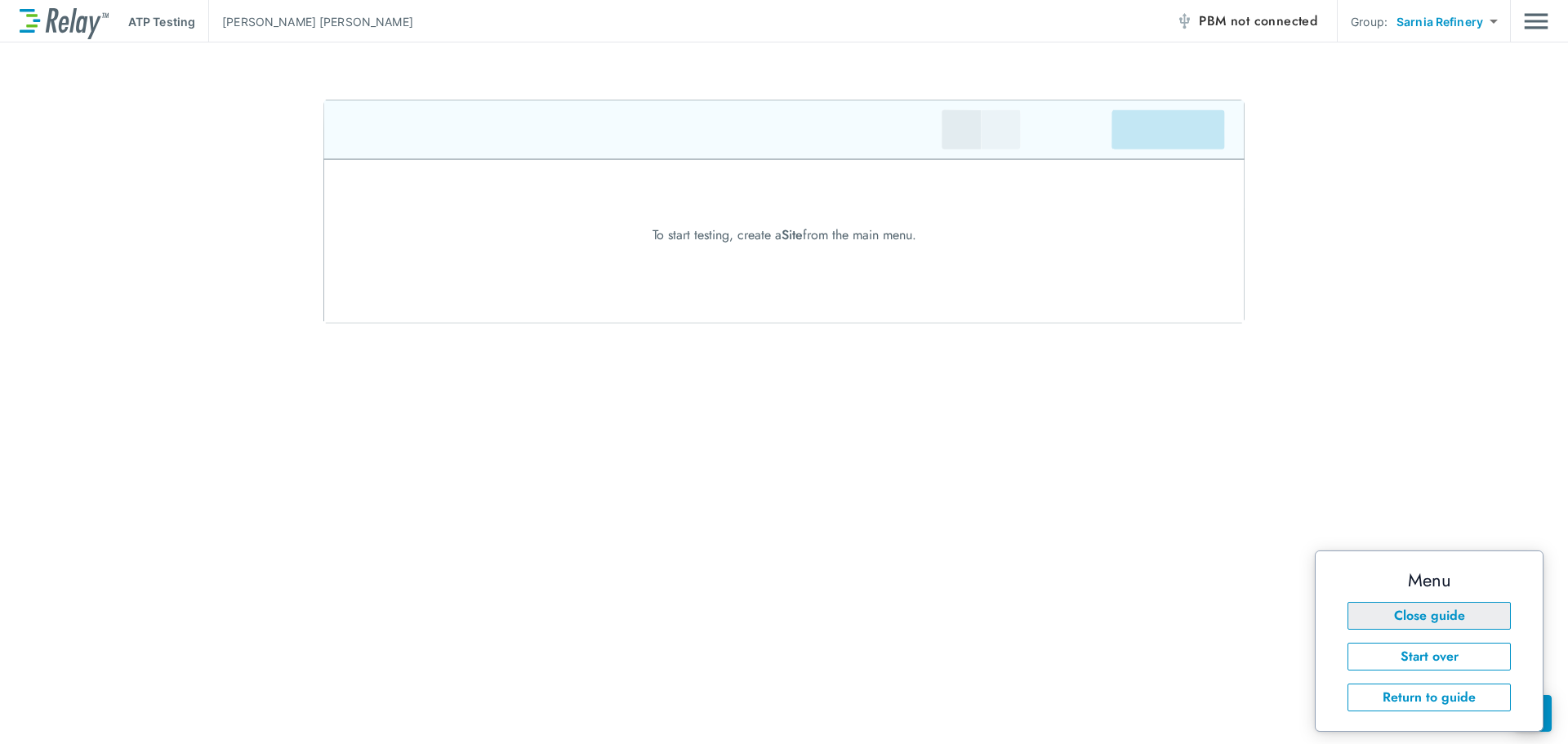
click at [1423, 619] on button "Close guide" at bounding box center [1430, 615] width 164 height 28
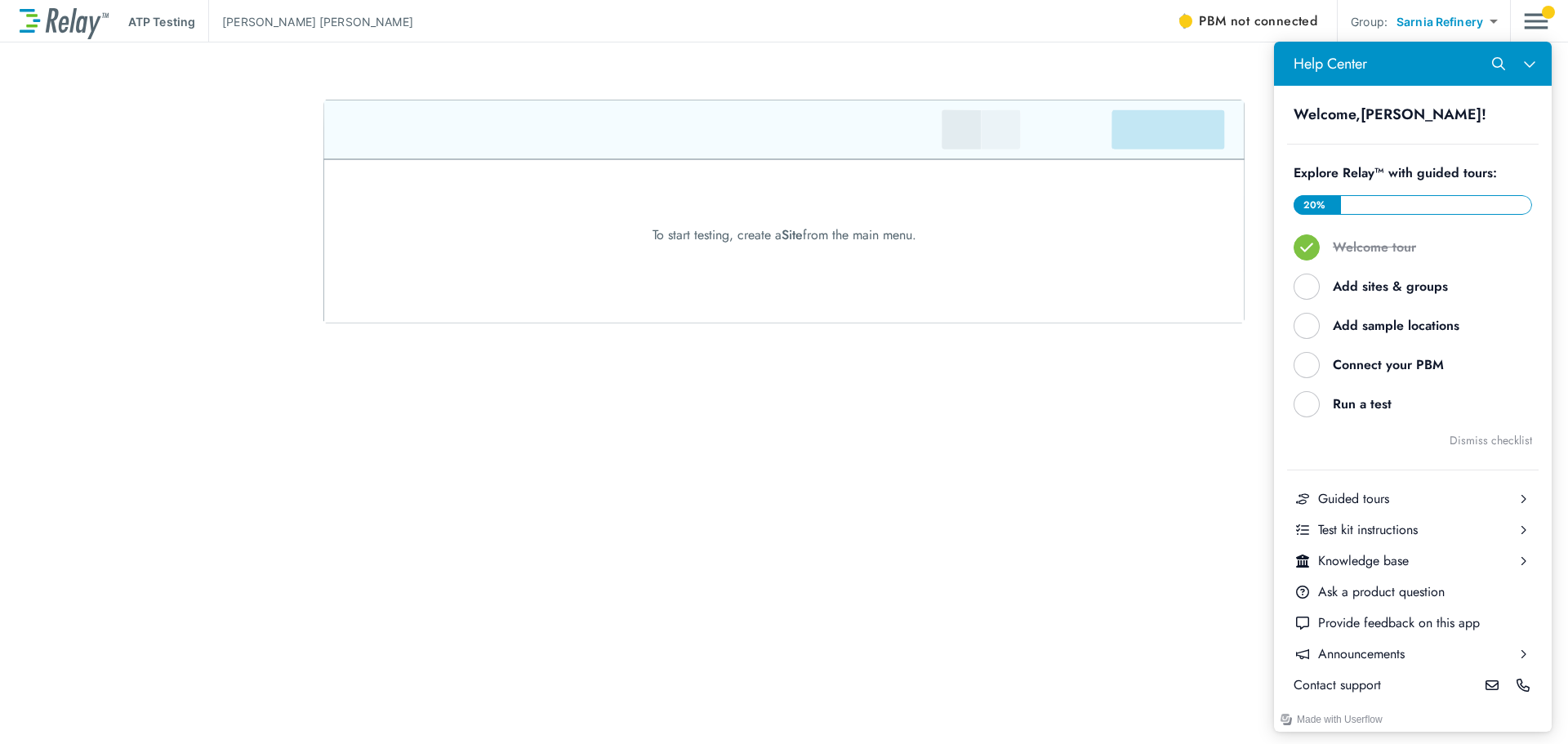
click at [1158, 572] on div "**********" at bounding box center [784, 372] width 1568 height 744
click at [1520, 495] on icon "Help Center" at bounding box center [1523, 499] width 10 height 10
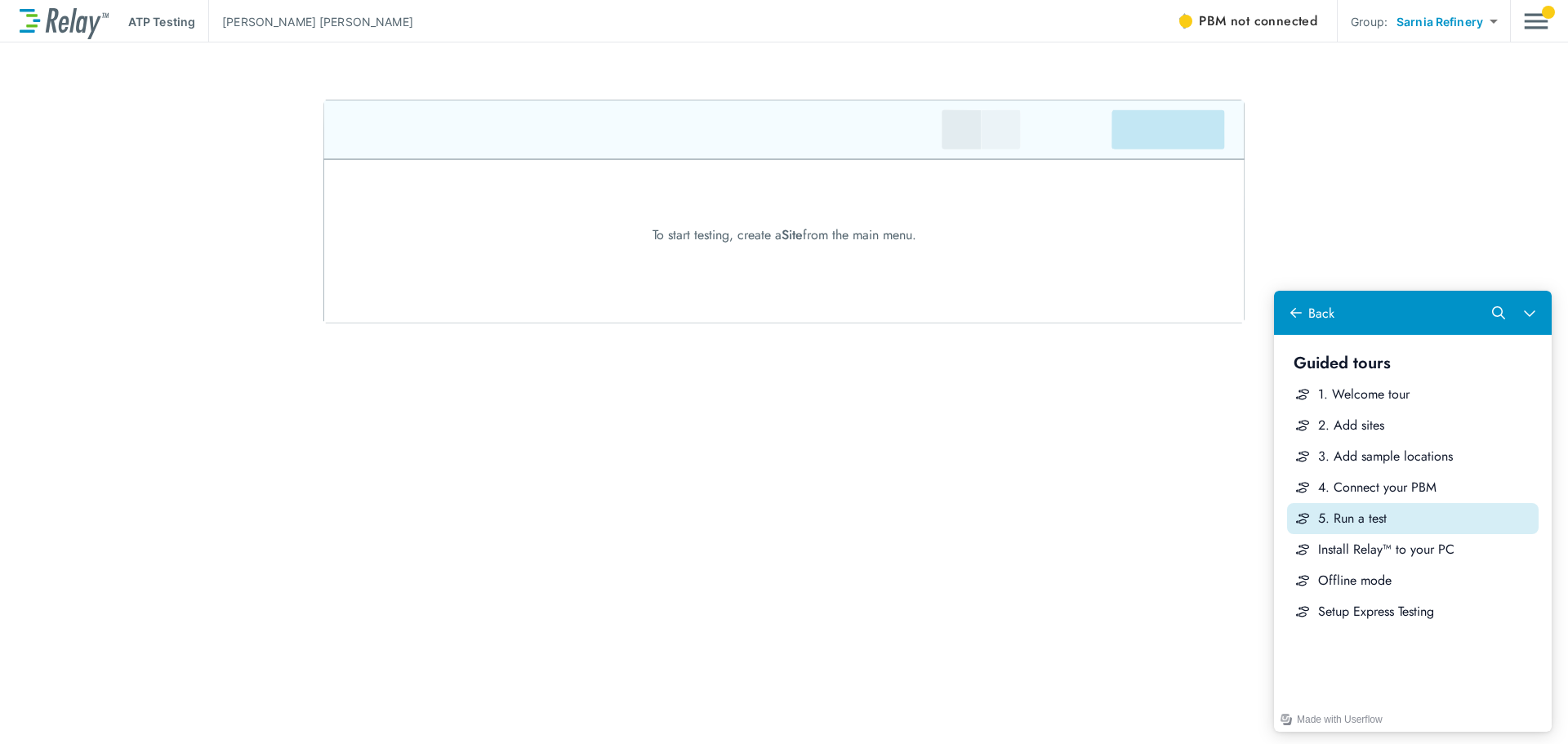
click at [1378, 514] on div "5. Run a test" at bounding box center [1425, 518] width 214 height 18
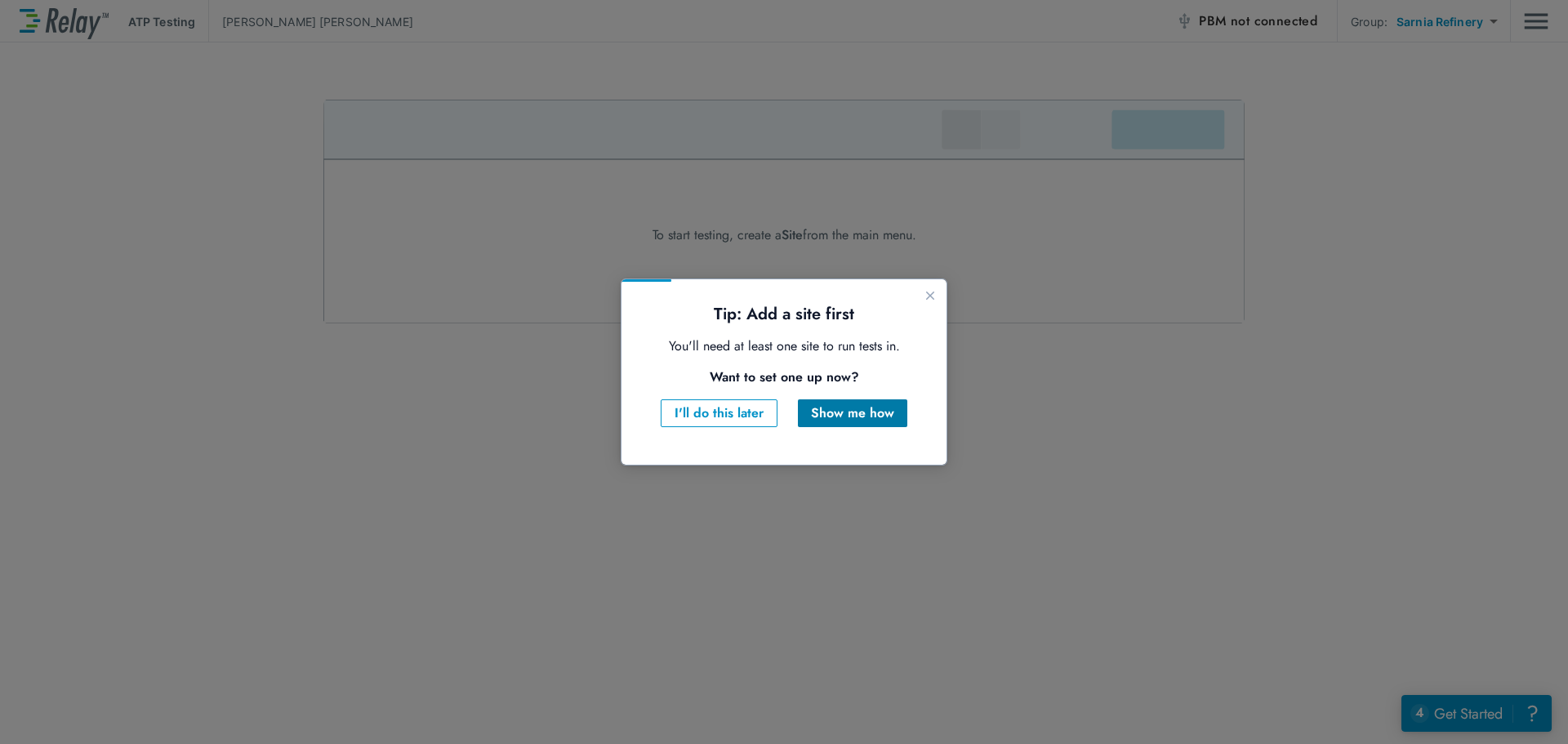
click at [822, 410] on div "Show me how" at bounding box center [853, 413] width 84 height 20
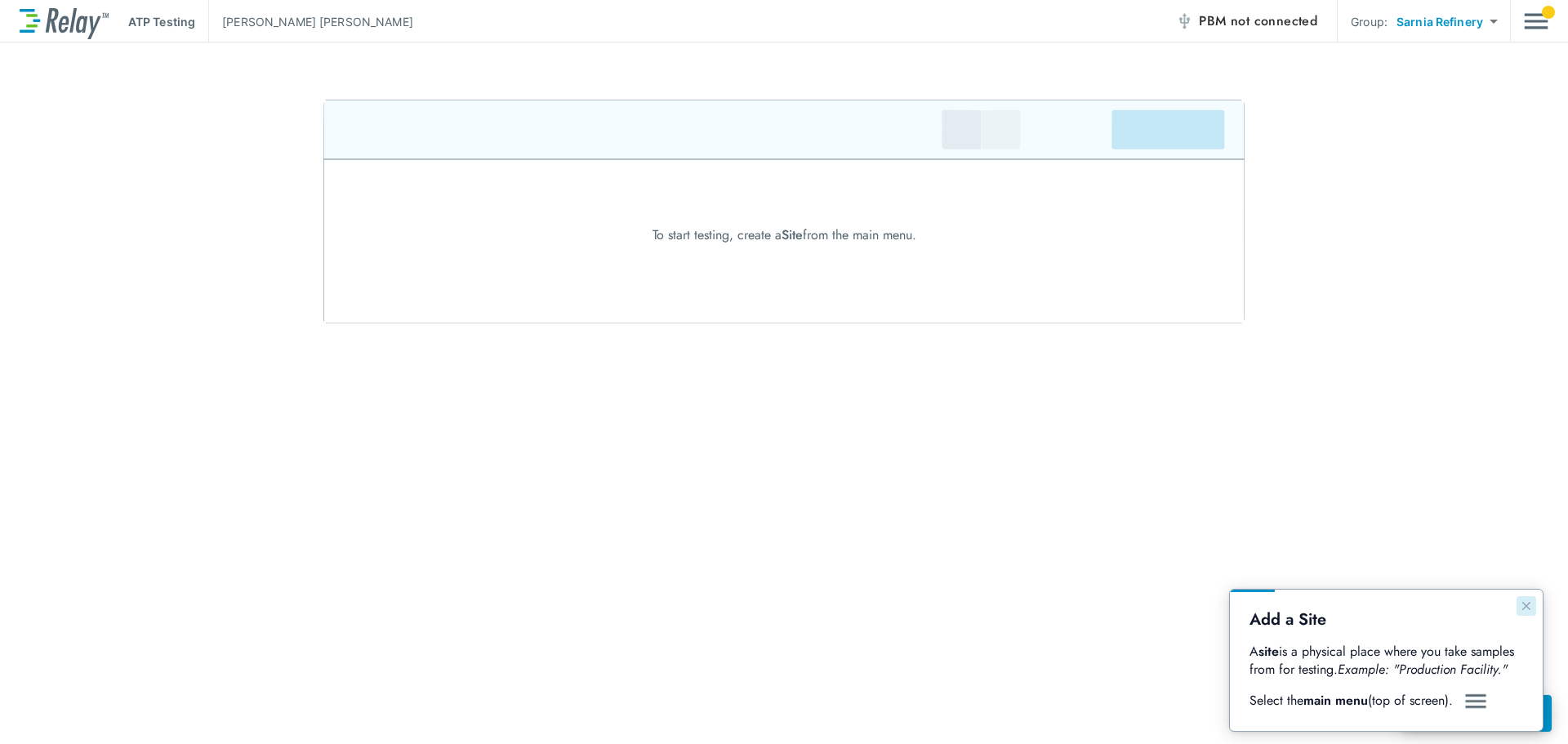
click at [1530, 602] on icon "Close guide" at bounding box center [1526, 605] width 9 height 9
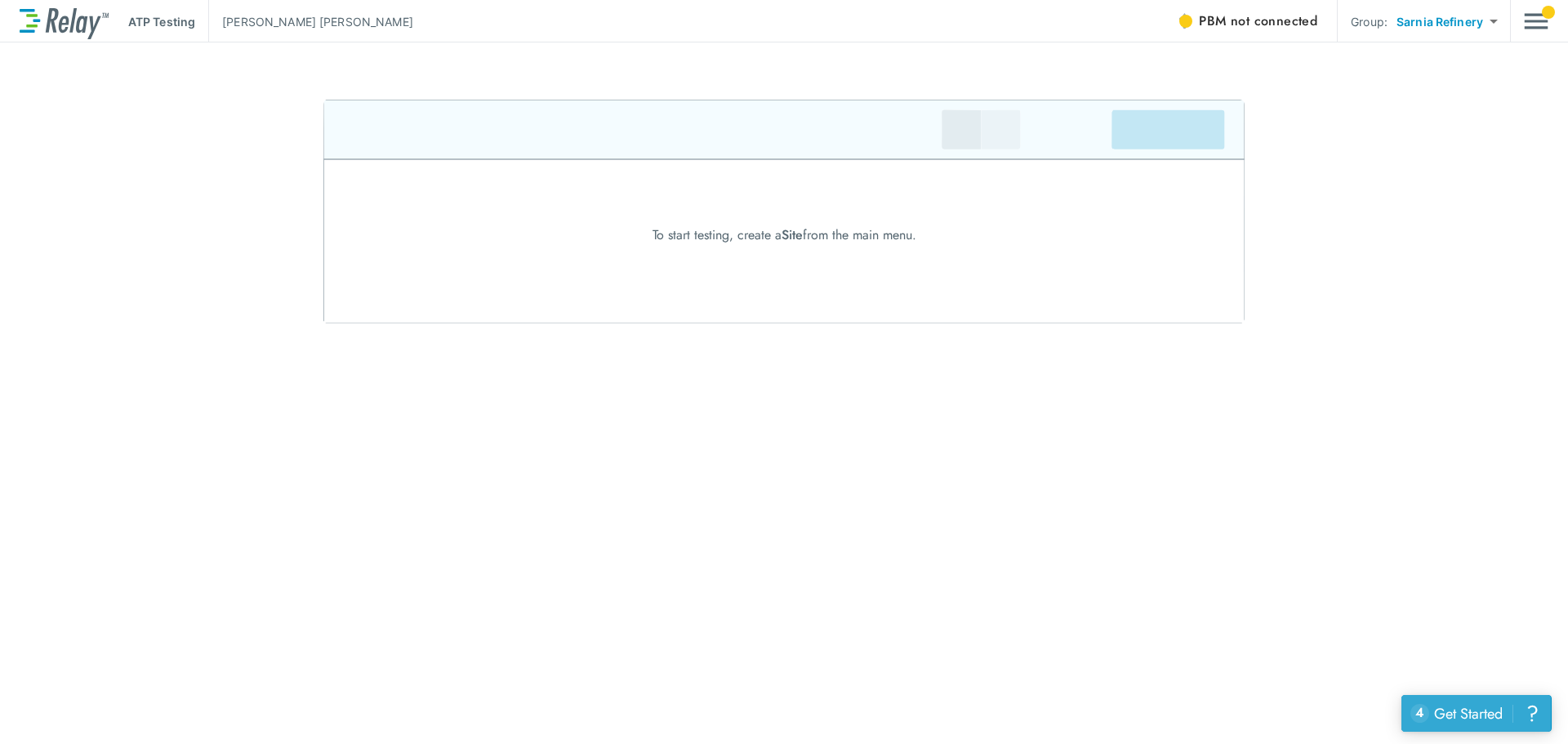
click div "?"
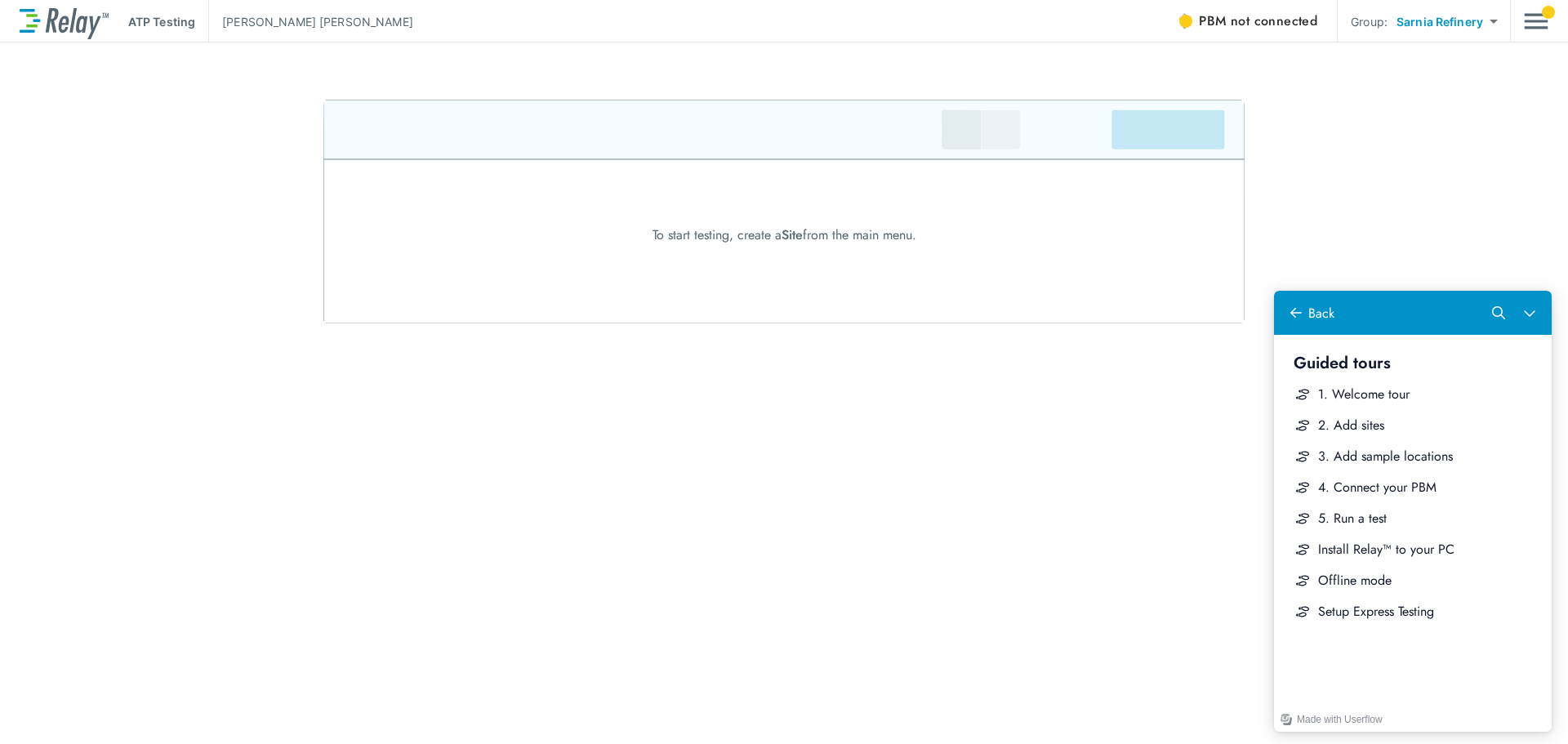
click at [1416, 219] on div at bounding box center [784, 211] width 1568 height 224
